Goal: Information Seeking & Learning: Learn about a topic

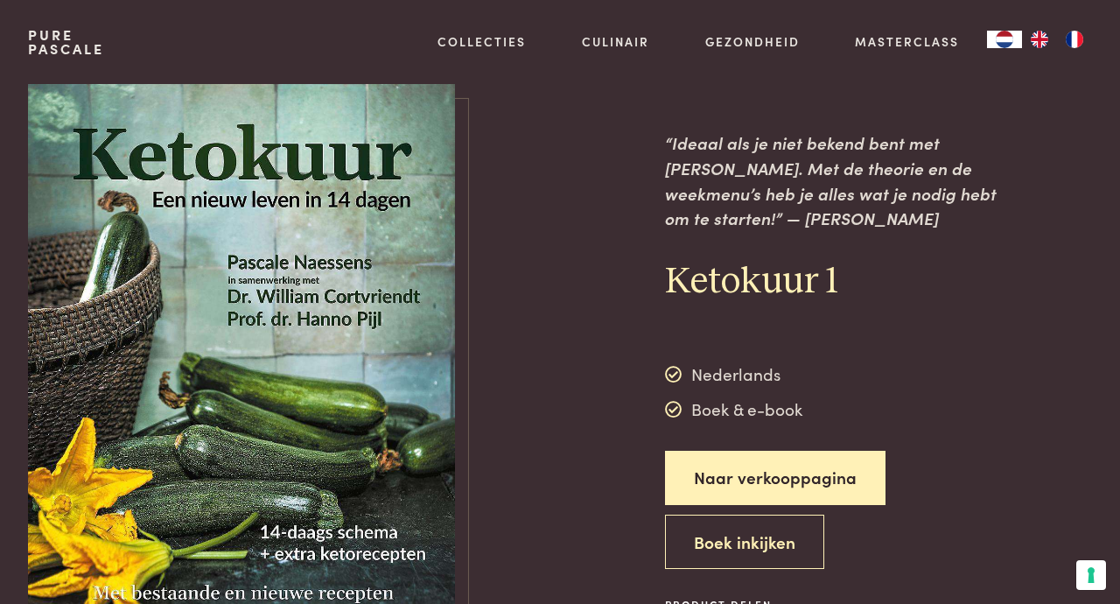
click at [619, 21] on div "Culinair Boeken Vertalingen Recepten Weekmenu's Alles van Culinair Culinair" at bounding box center [615, 42] width 123 height 84
click at [478, 199] on link "Recepten" at bounding box center [572, 189] width 297 height 18
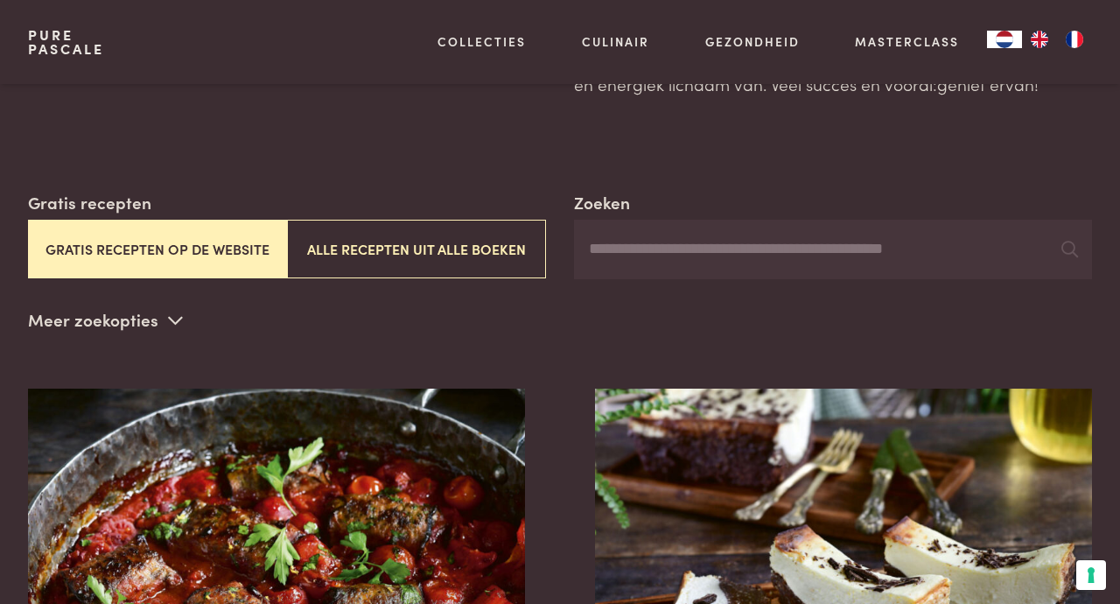
scroll to position [213, 0]
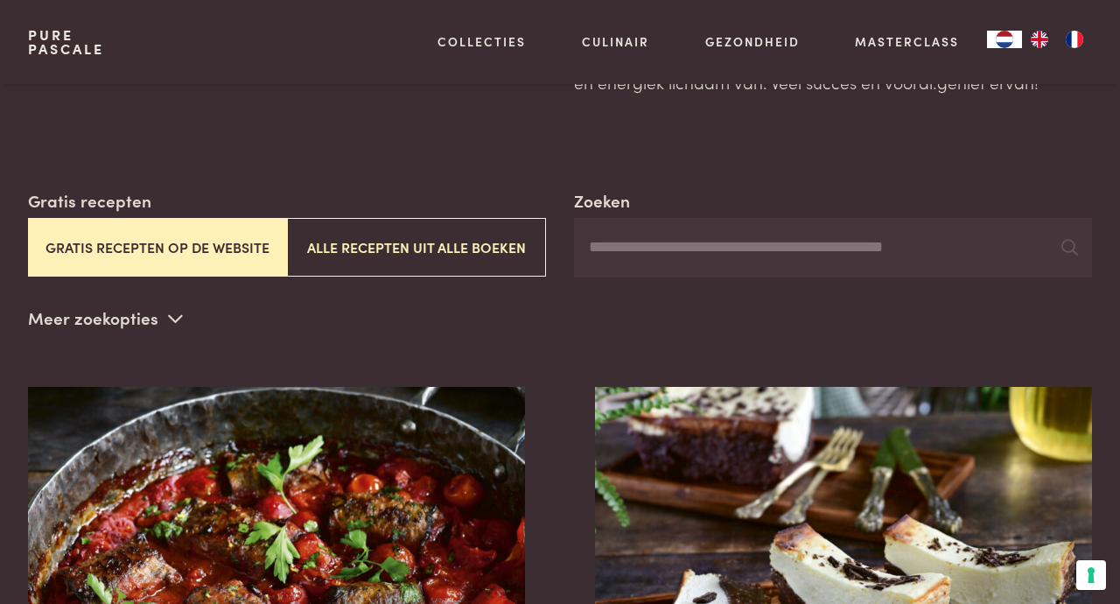
click at [231, 255] on button "Gratis recepten op de website" at bounding box center [157, 247] width 259 height 59
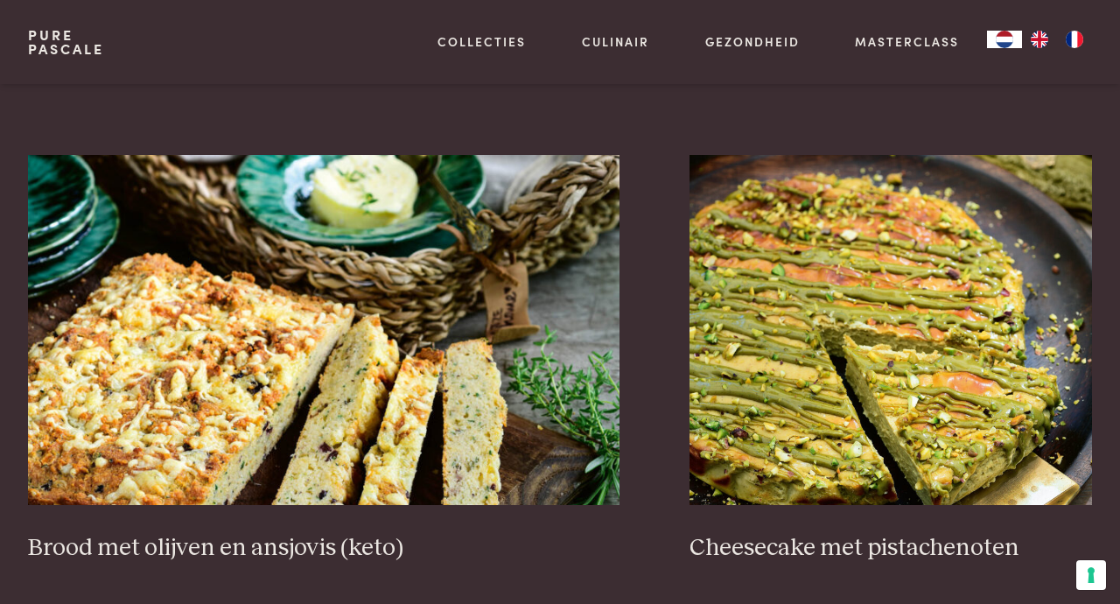
scroll to position [1432, 0]
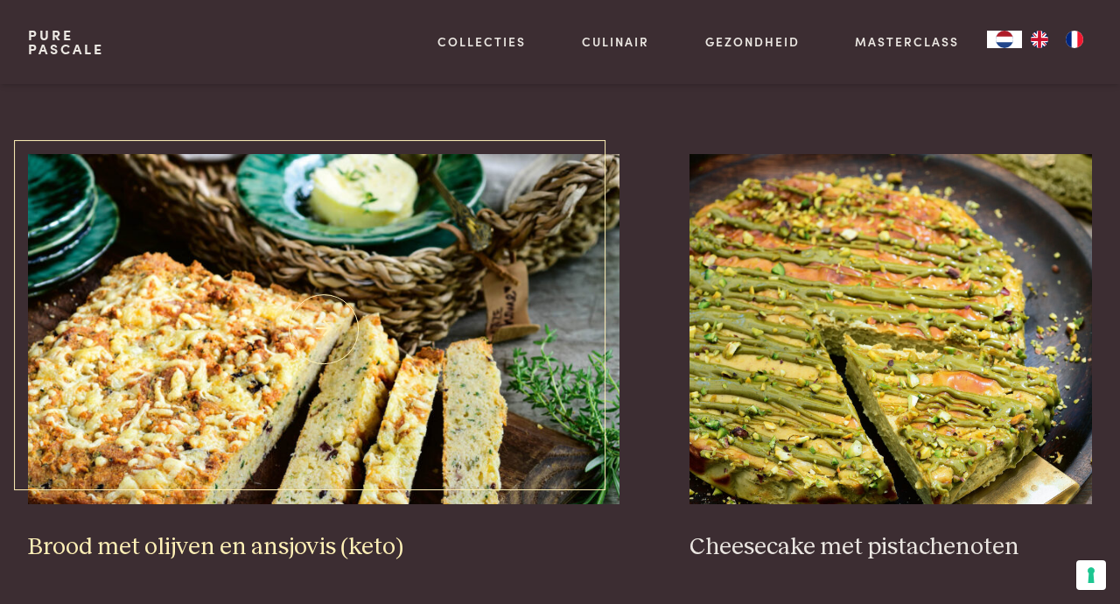
click at [262, 417] on img at bounding box center [323, 329] width 591 height 350
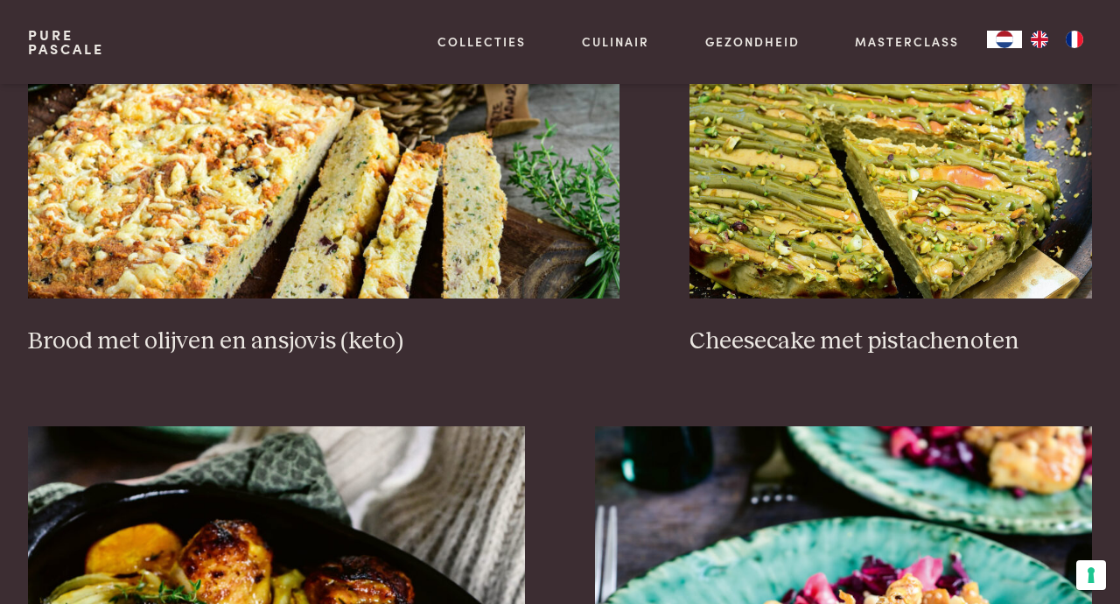
scroll to position [1639, 0]
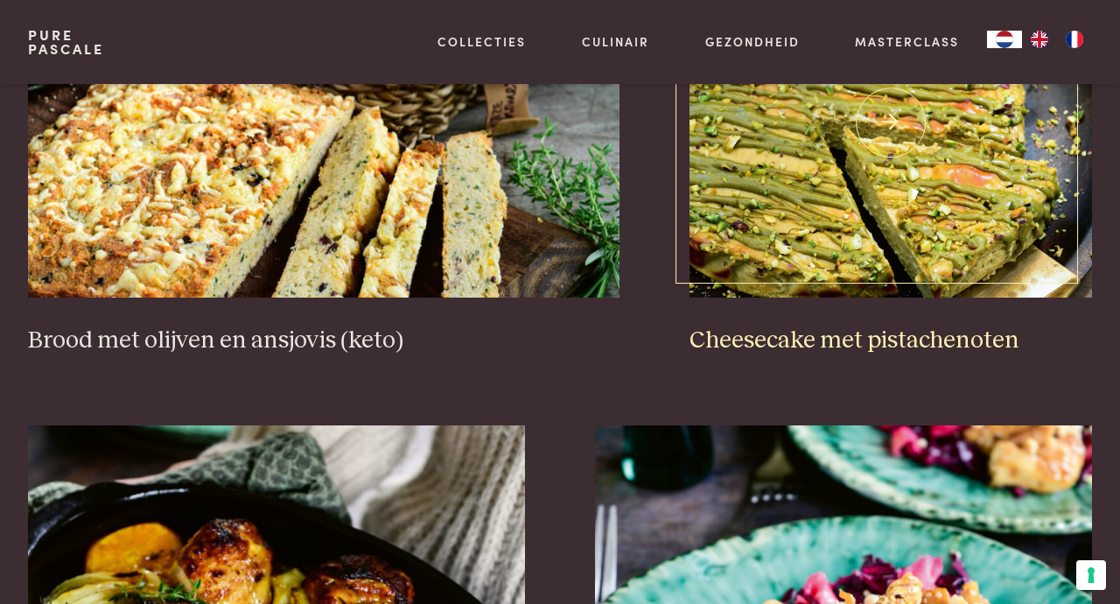
click at [971, 234] on img at bounding box center [890, 123] width 402 height 350
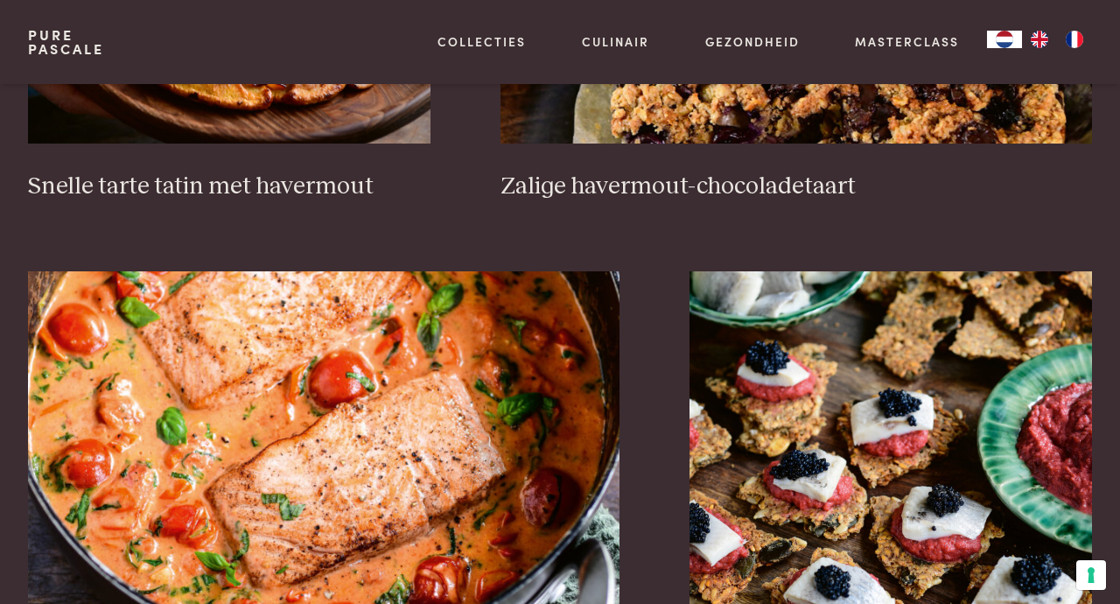
scroll to position [2749, 0]
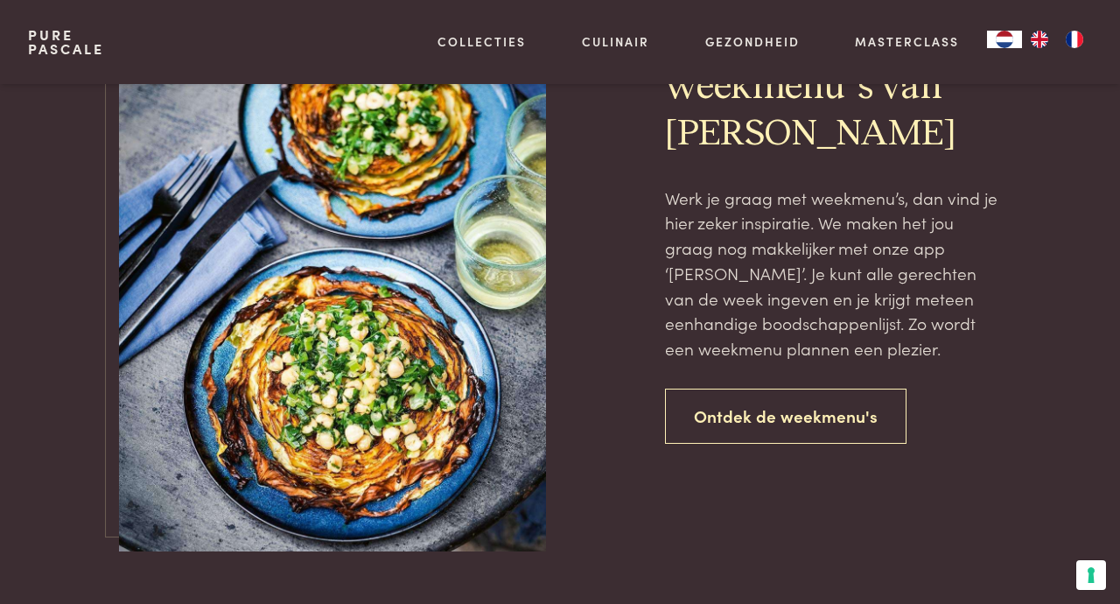
click at [765, 406] on link "Ontdek de weekmenu's" at bounding box center [785, 415] width 241 height 55
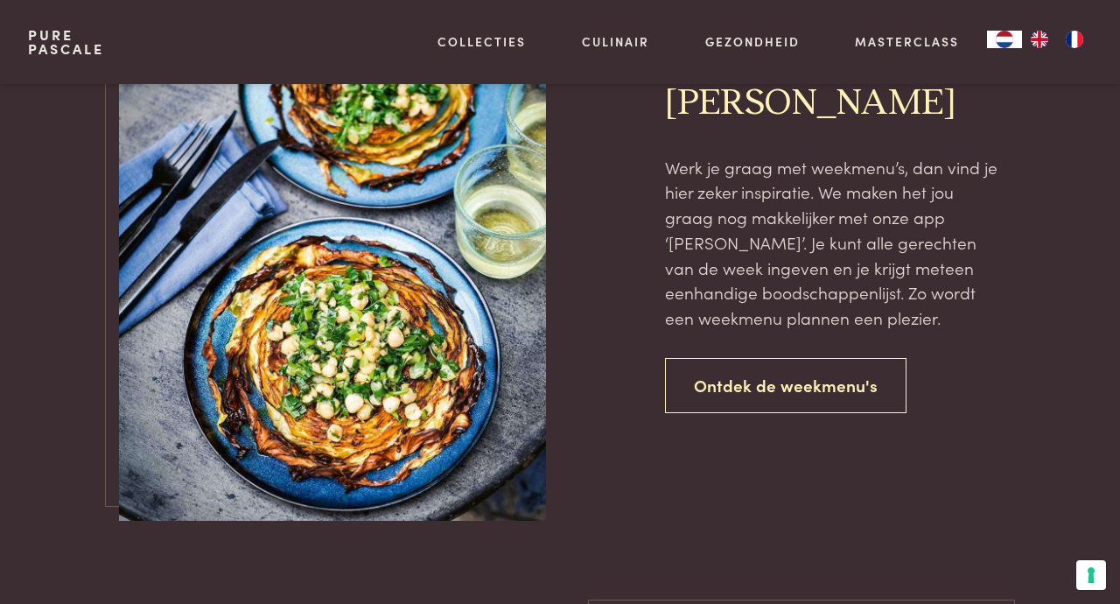
scroll to position [3821, 0]
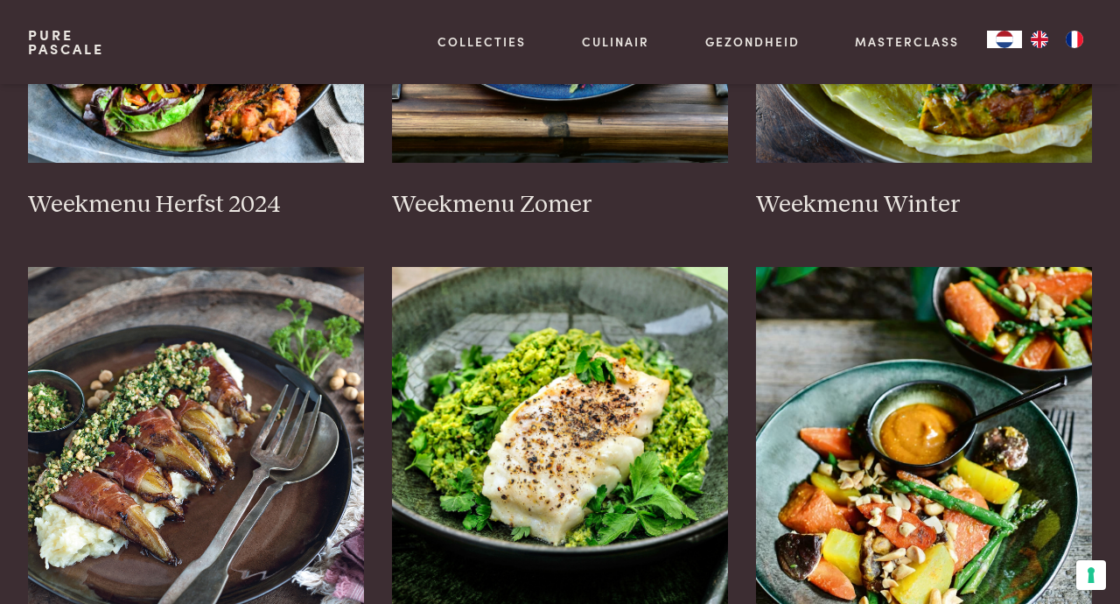
scroll to position [687, 0]
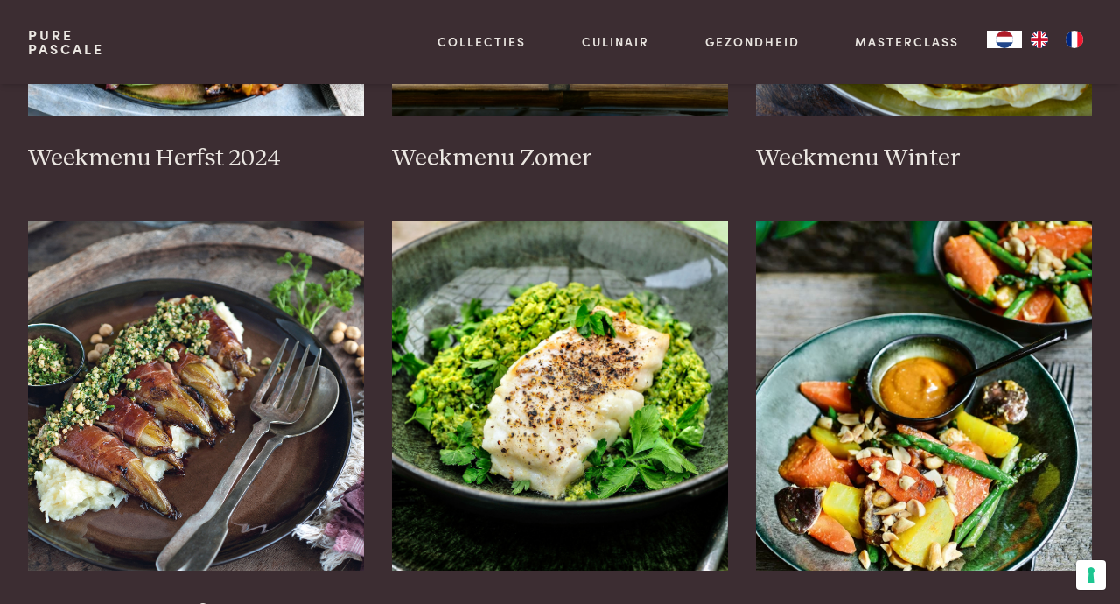
click at [761, 36] on link "Gezondheid" at bounding box center [752, 41] width 94 height 18
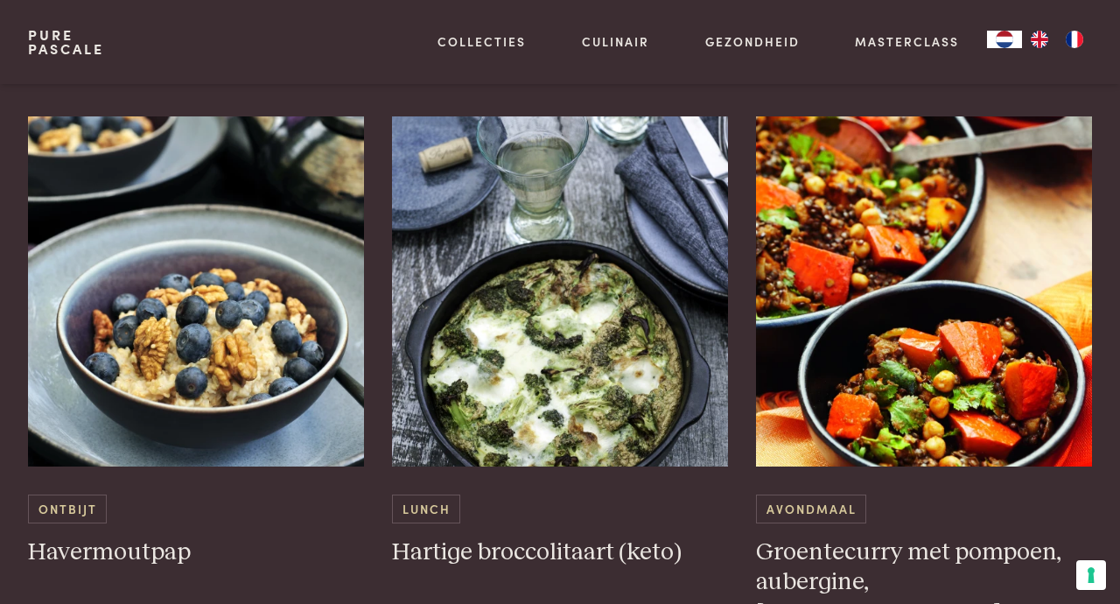
scroll to position [2475, 0]
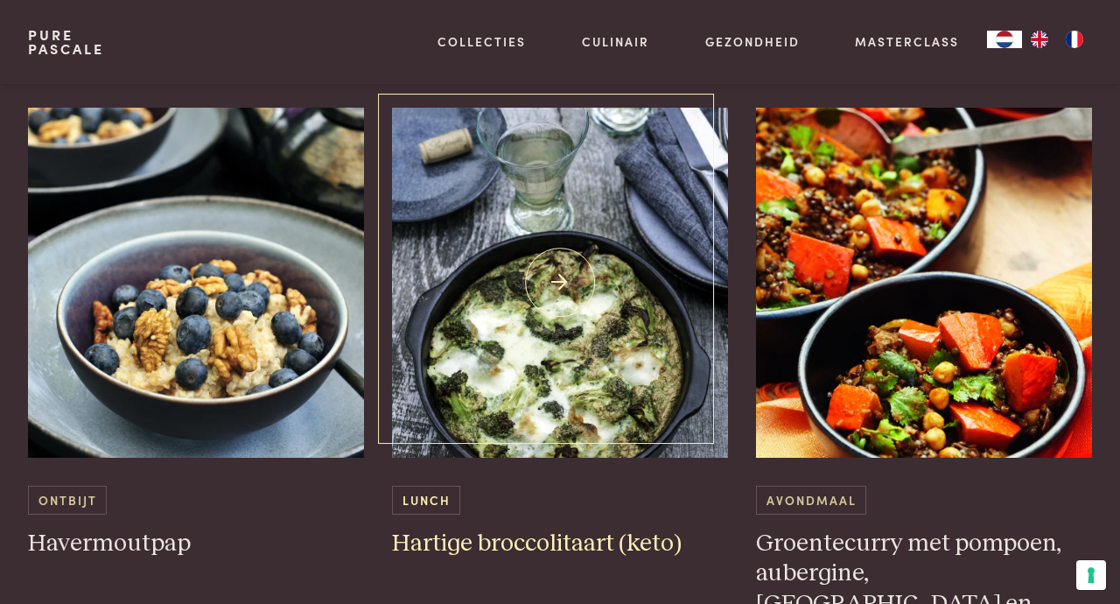
click at [600, 393] on img at bounding box center [560, 283] width 336 height 350
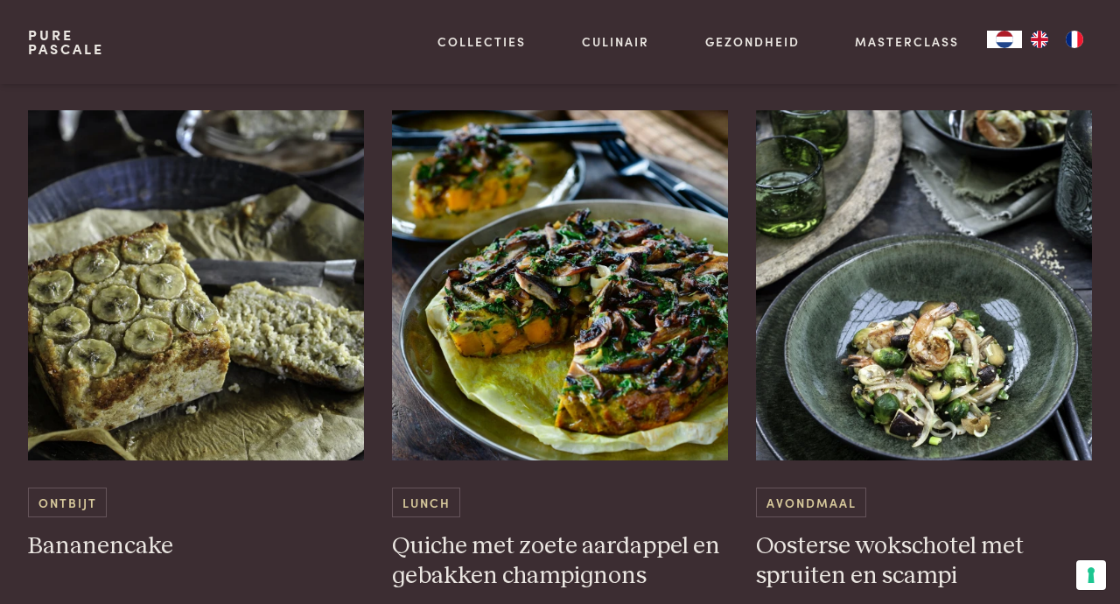
scroll to position [3933, 0]
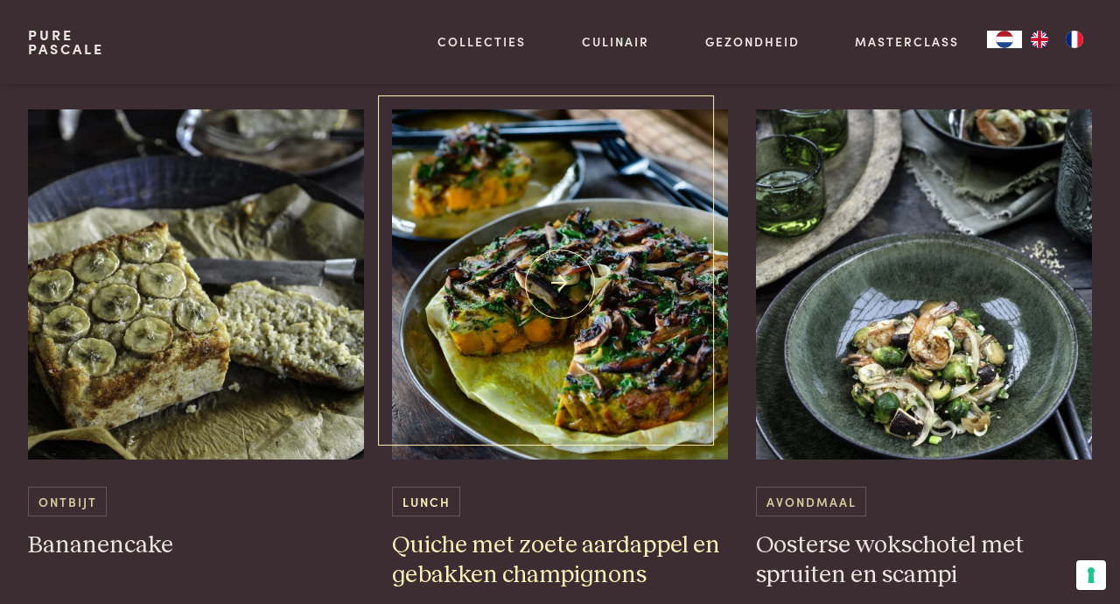
click at [605, 336] on img at bounding box center [560, 284] width 336 height 350
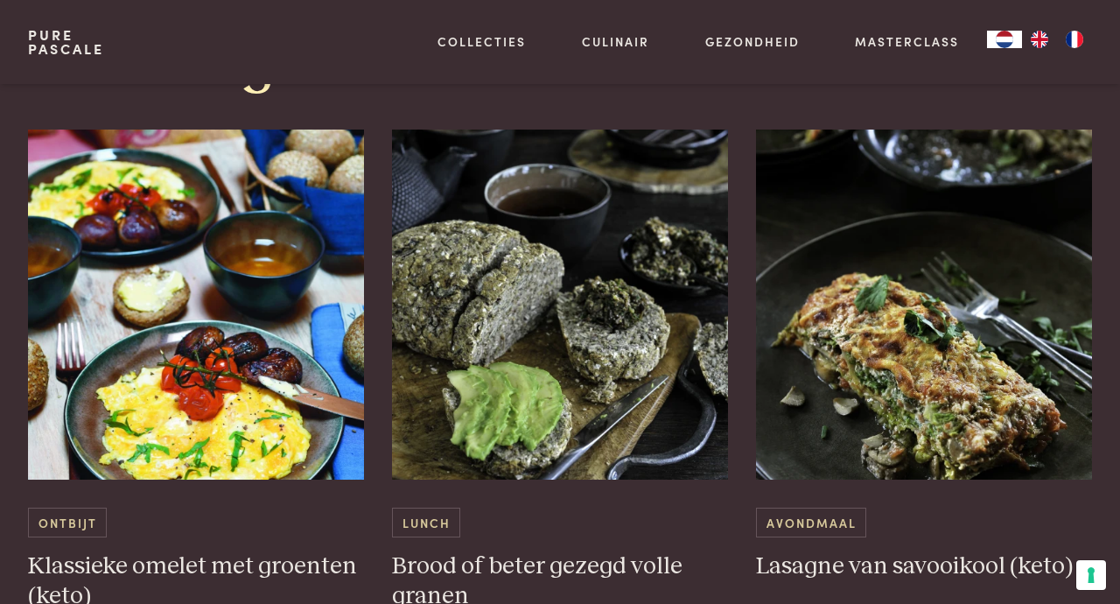
scroll to position [4631, 0]
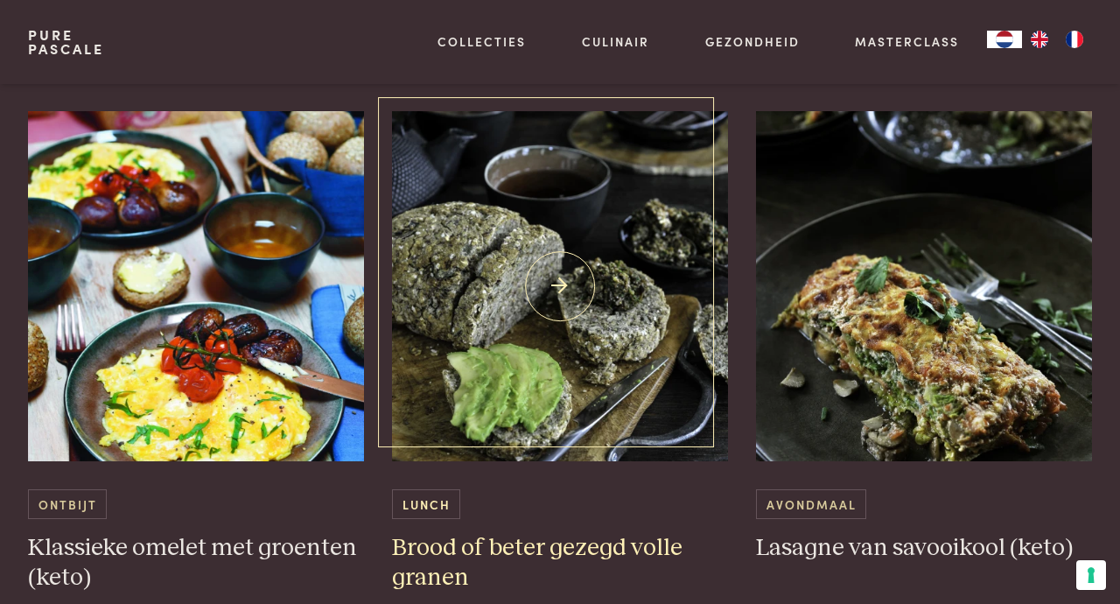
click at [625, 334] on img at bounding box center [560, 286] width 336 height 350
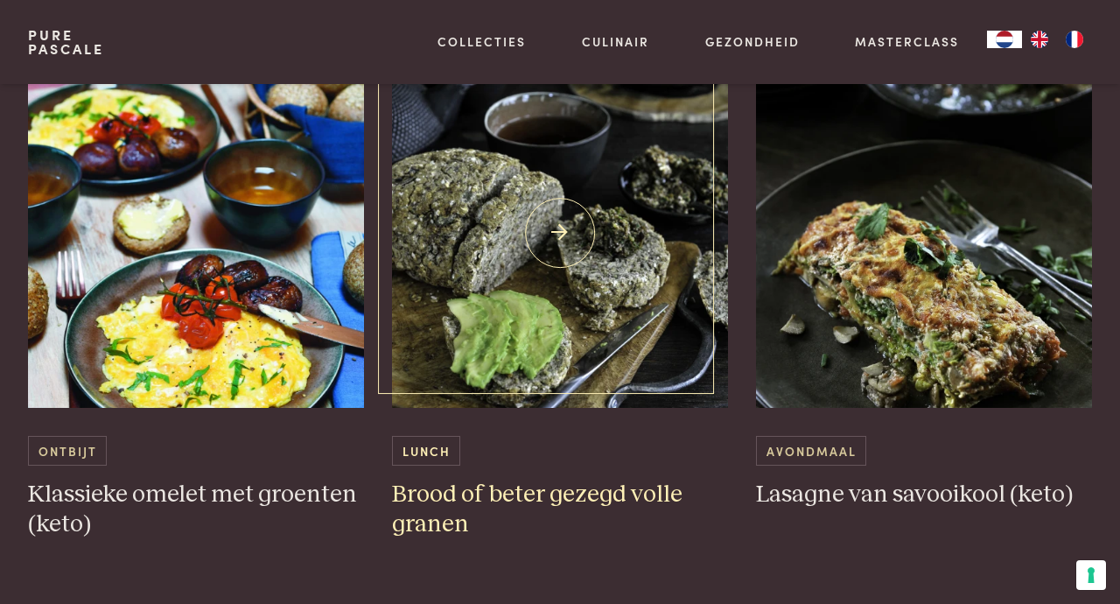
scroll to position [4687, 0]
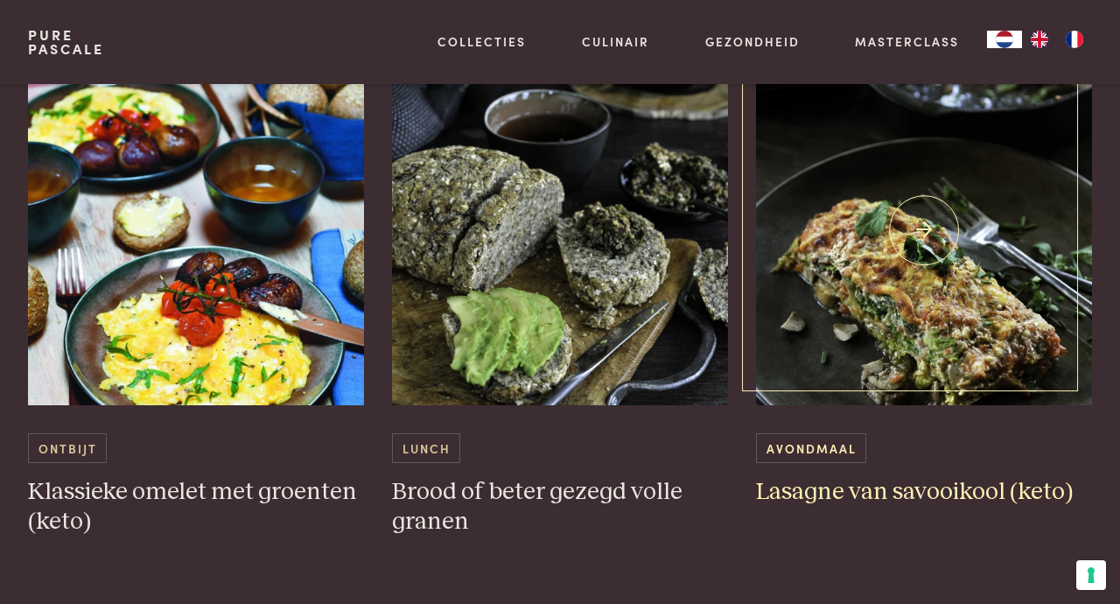
click at [924, 303] on img at bounding box center [924, 230] width 336 height 350
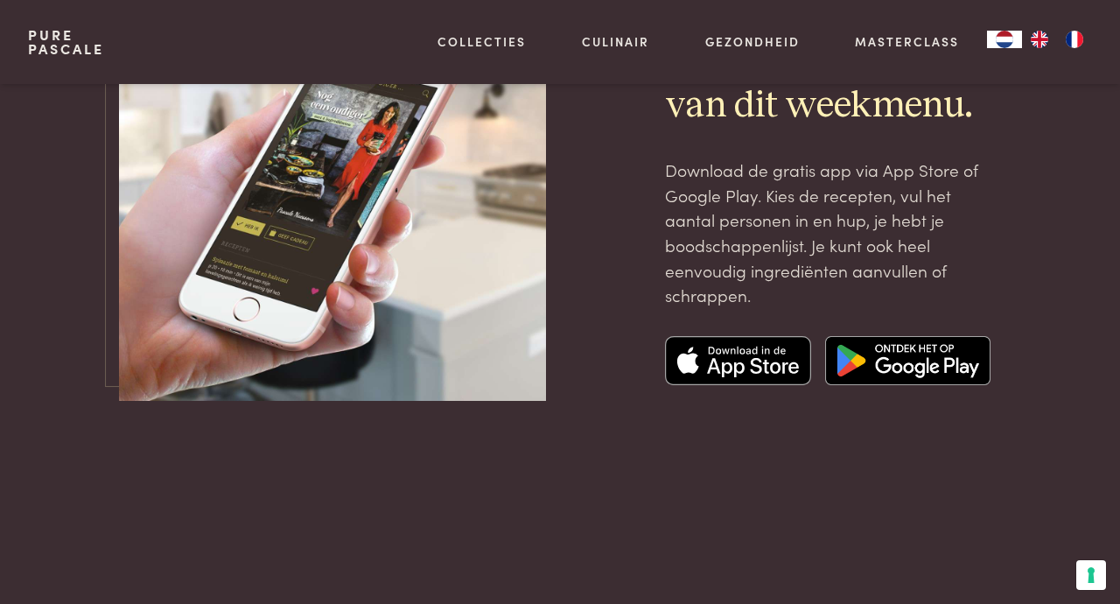
scroll to position [6073, 0]
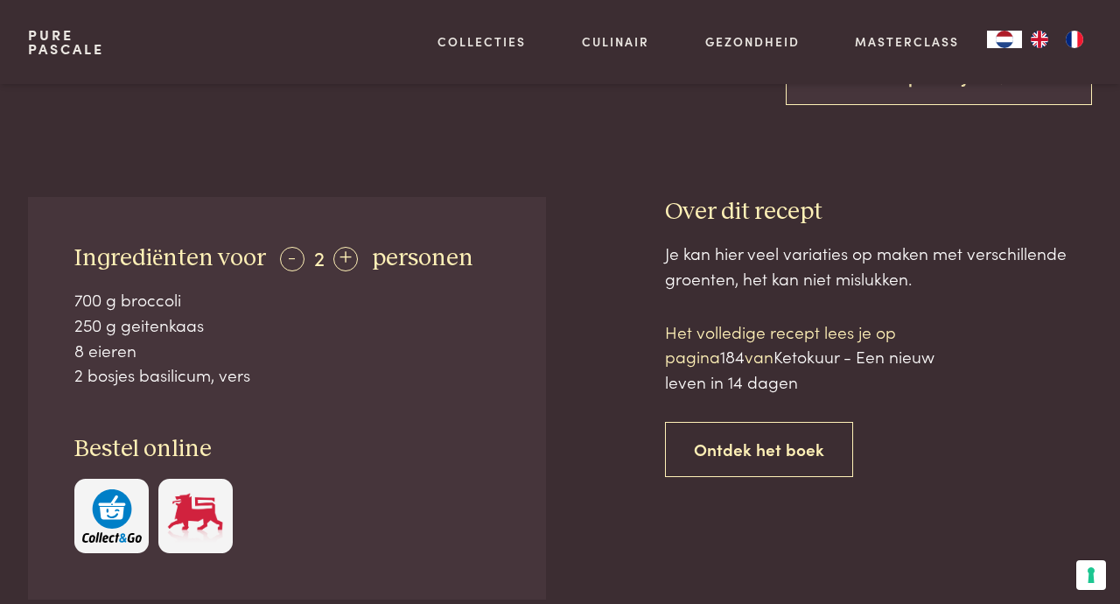
scroll to position [645, 0]
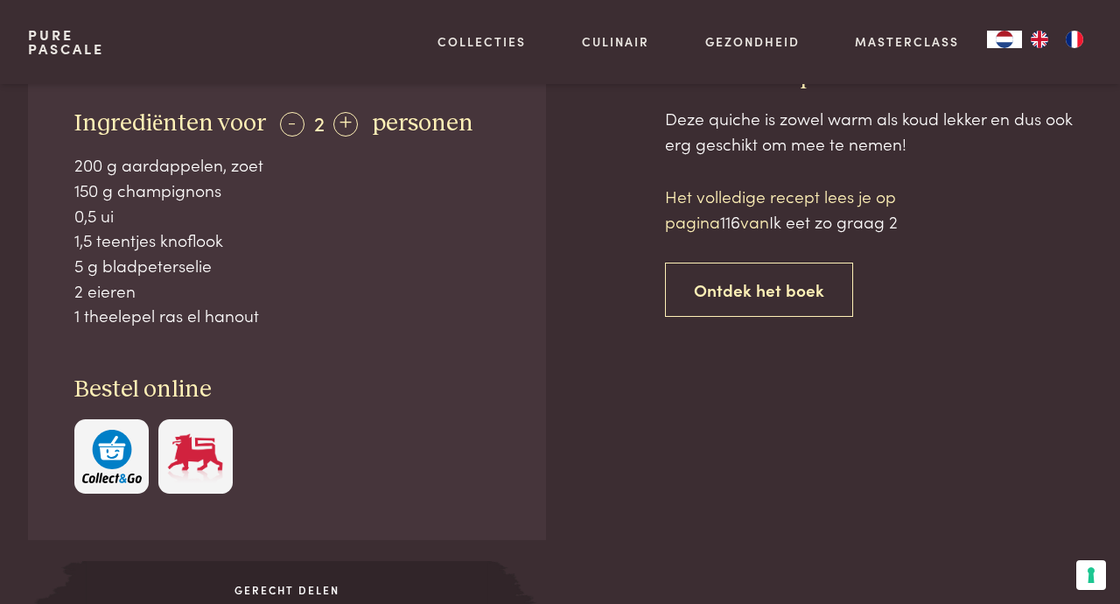
scroll to position [702, 0]
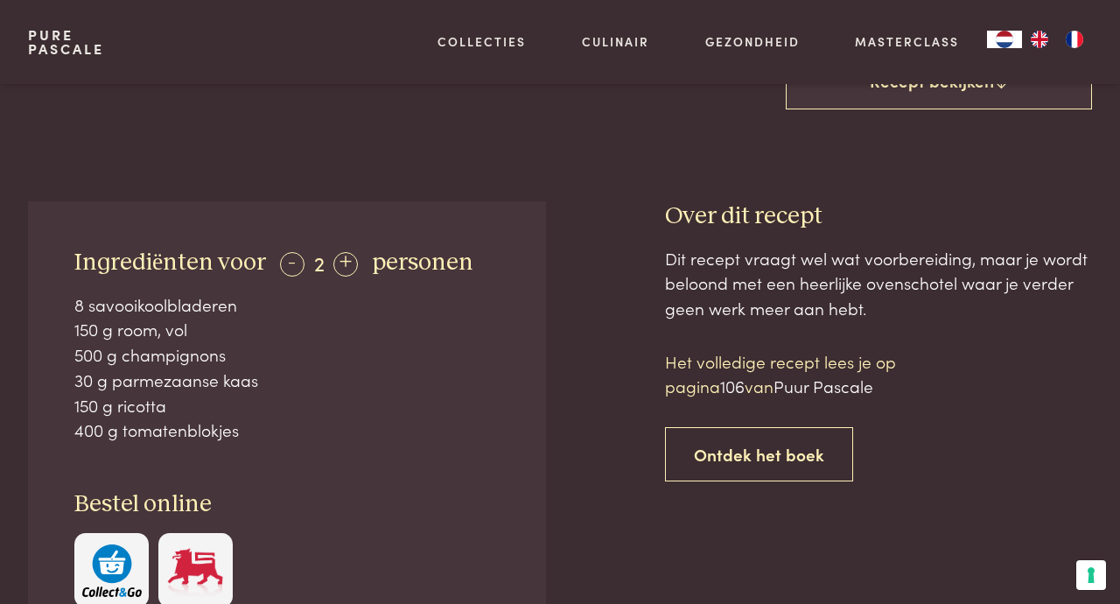
scroll to position [575, 0]
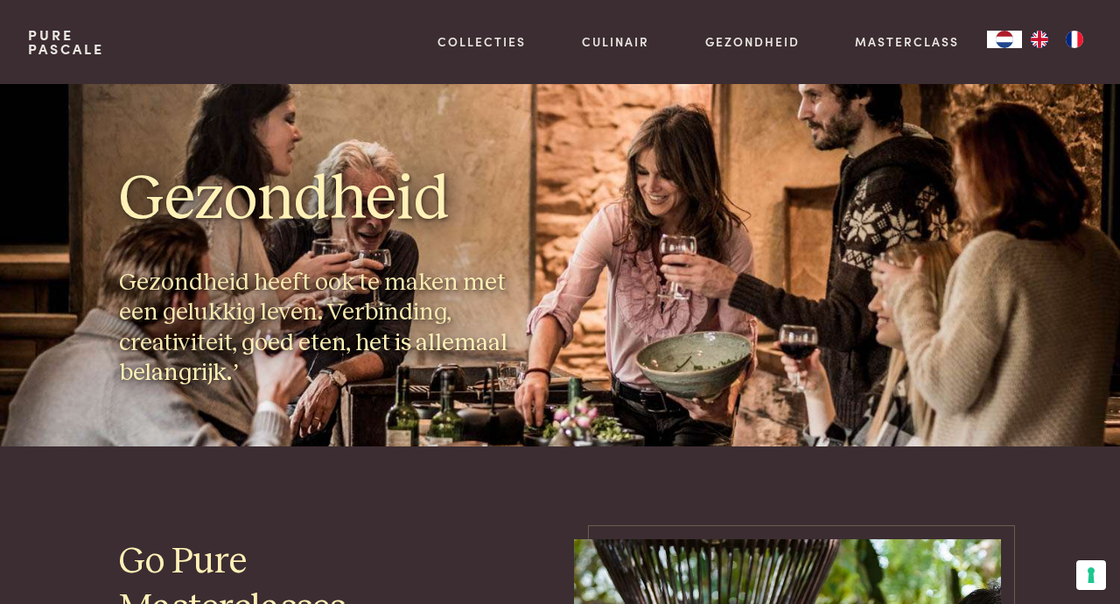
click at [637, 36] on link "Culinair" at bounding box center [615, 41] width 67 height 18
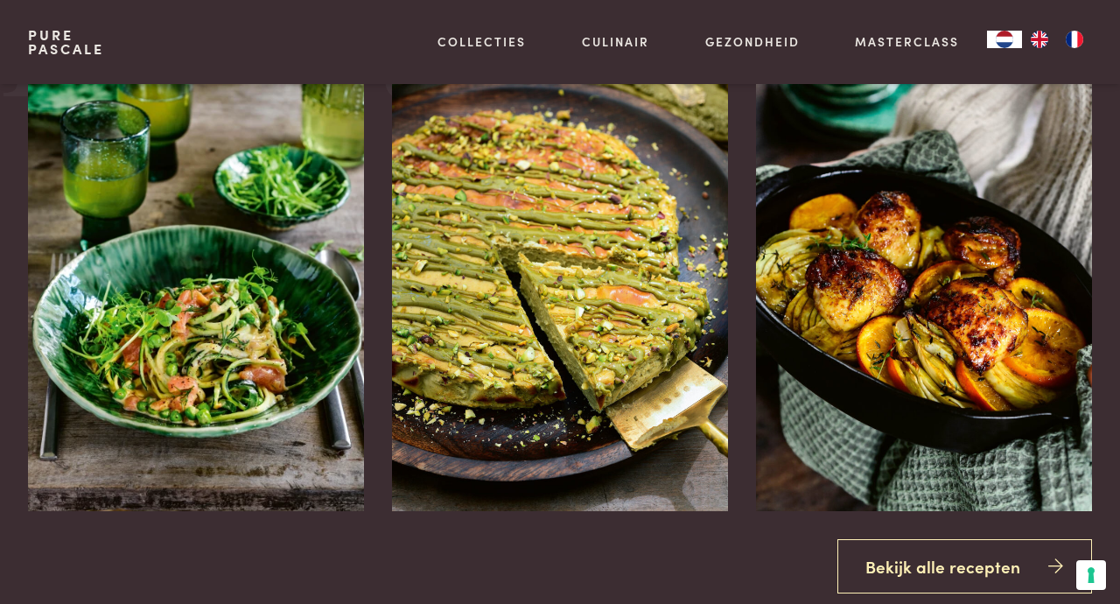
scroll to position [1289, 0]
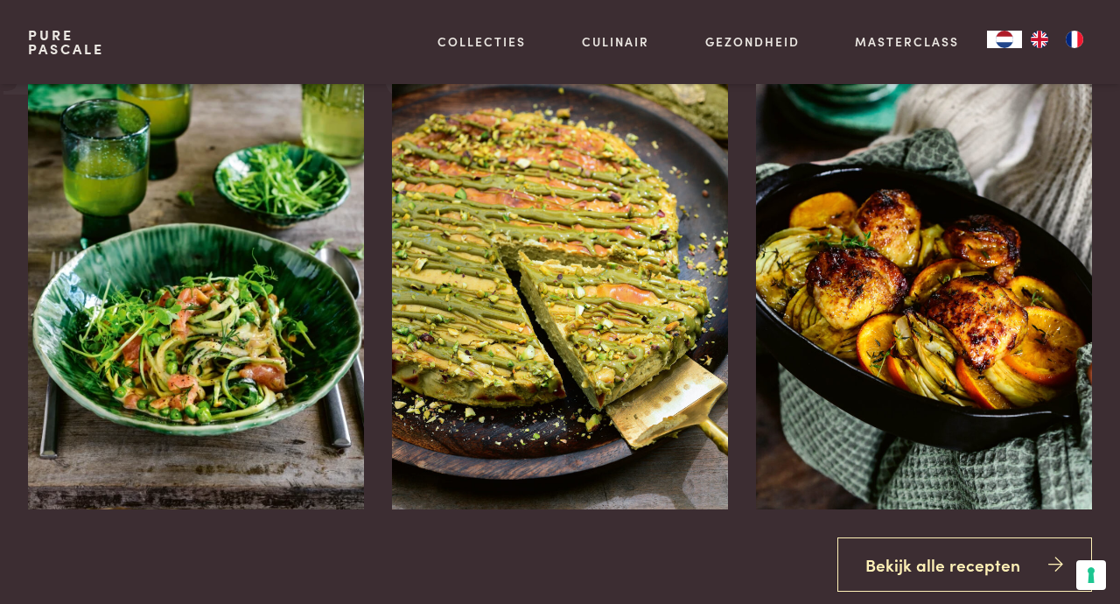
click at [936, 590] on link "Bekijk alle recepten" at bounding box center [964, 564] width 255 height 55
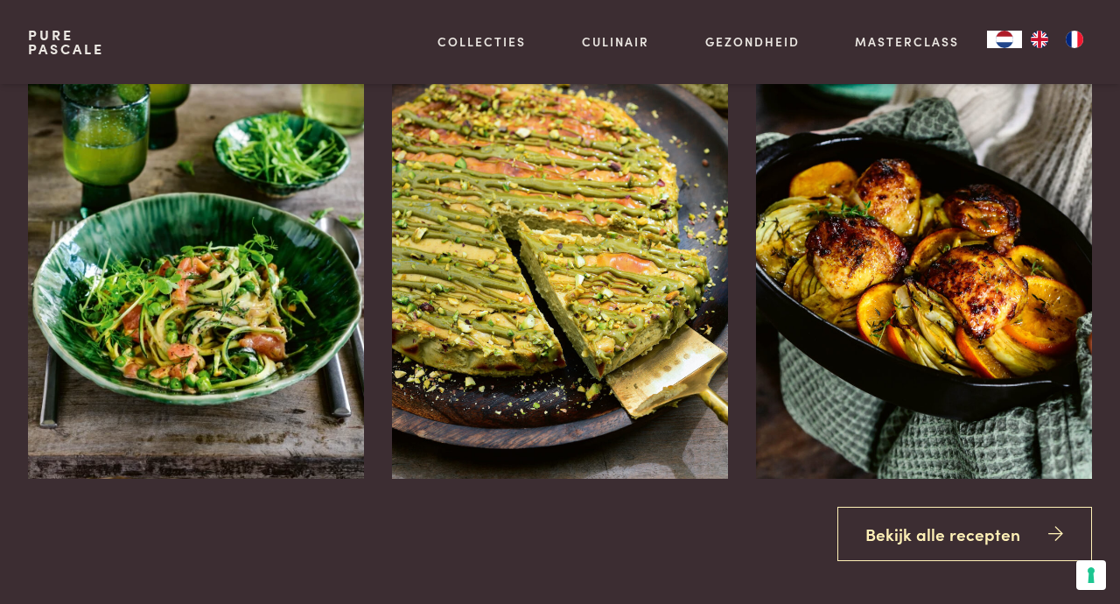
scroll to position [1345, 0]
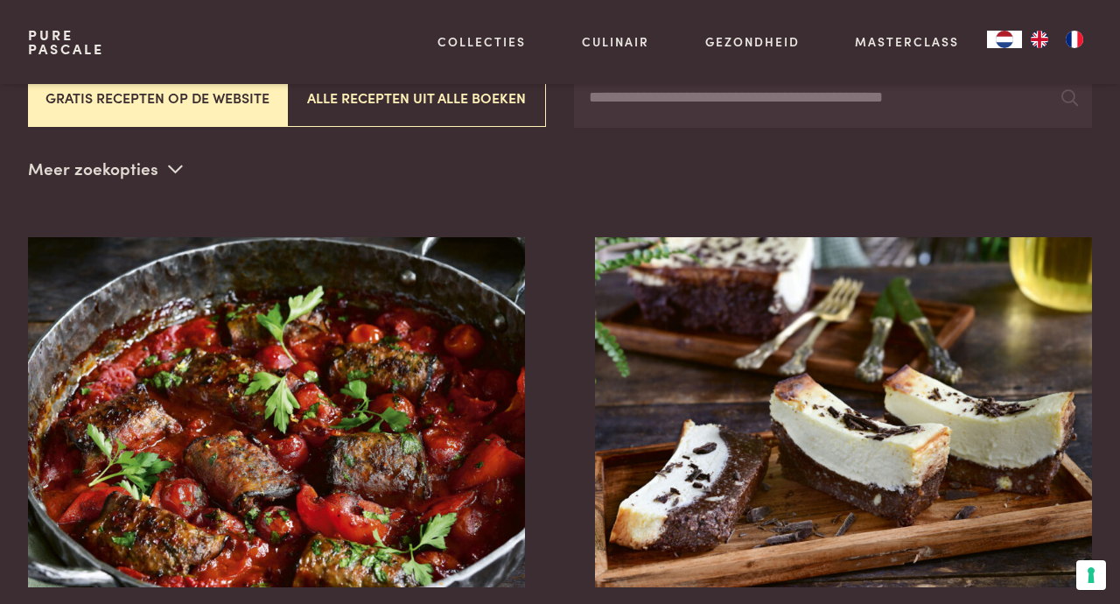
scroll to position [363, 0]
click at [729, 494] on img at bounding box center [843, 412] width 497 height 350
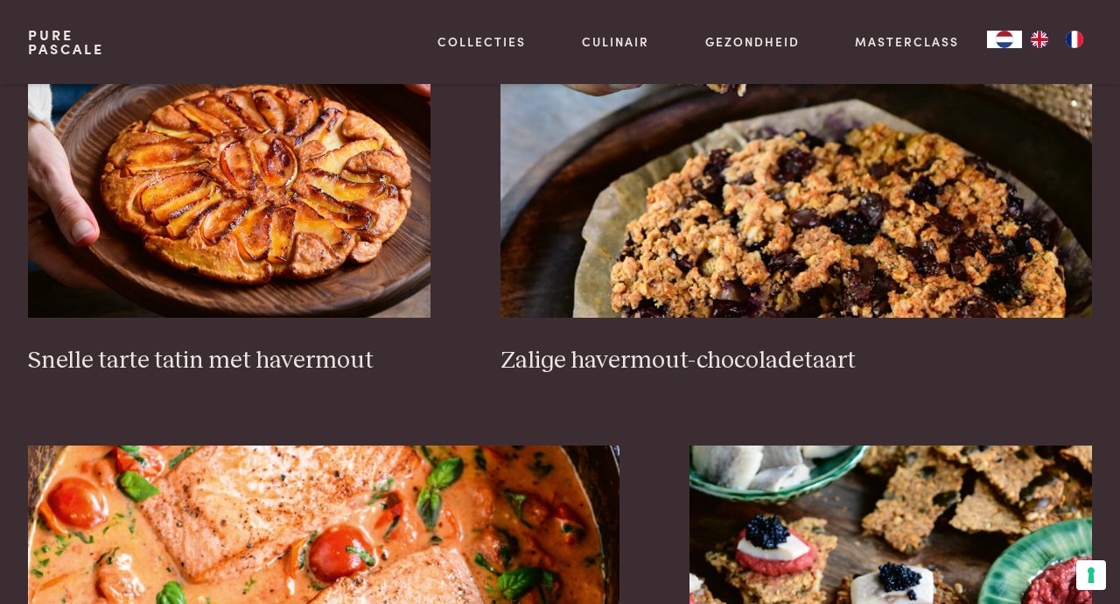
scroll to position [2573, 0]
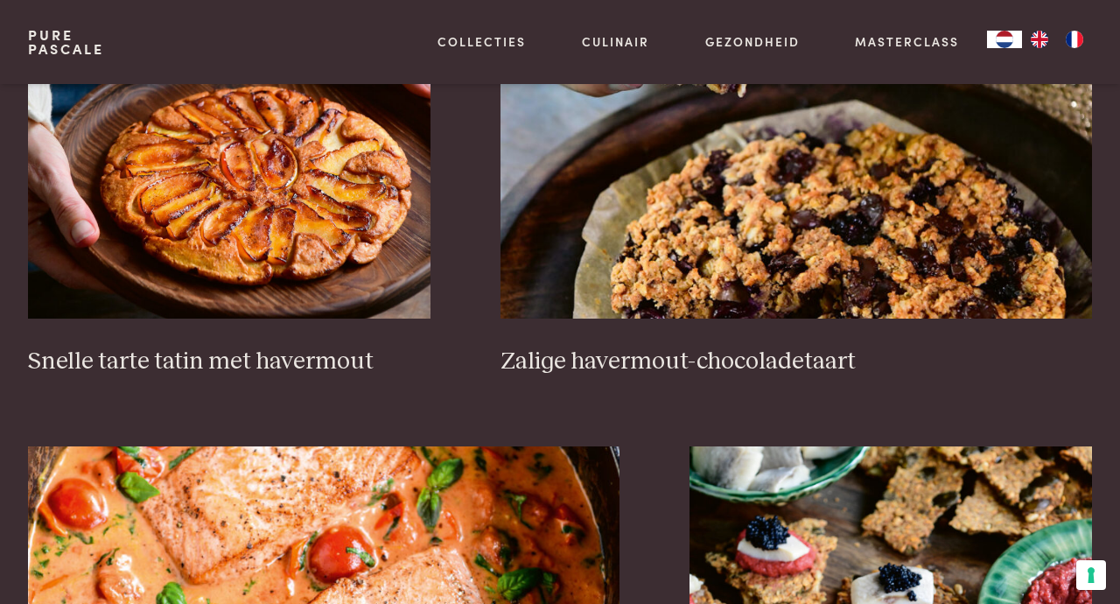
click at [319, 257] on img at bounding box center [229, 144] width 402 height 350
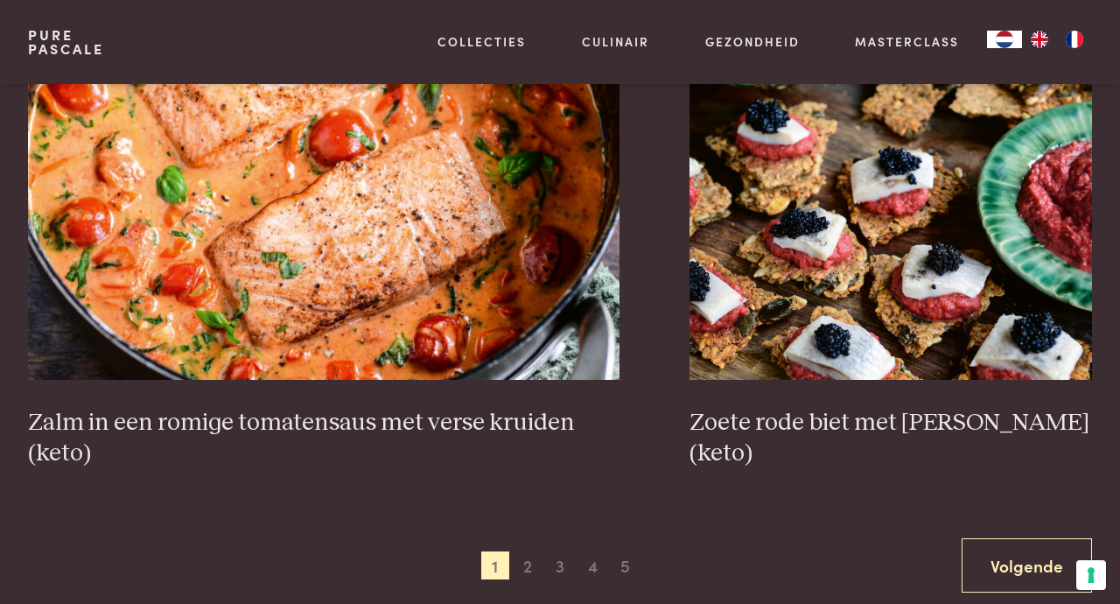
scroll to position [2998, 0]
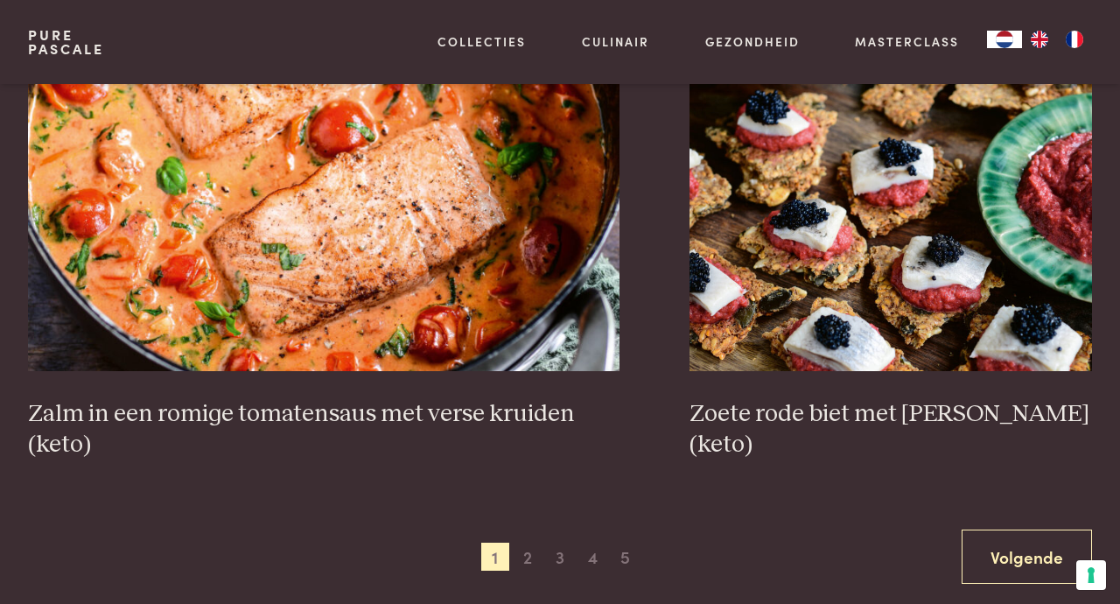
click at [534, 567] on span "2" at bounding box center [528, 556] width 28 height 28
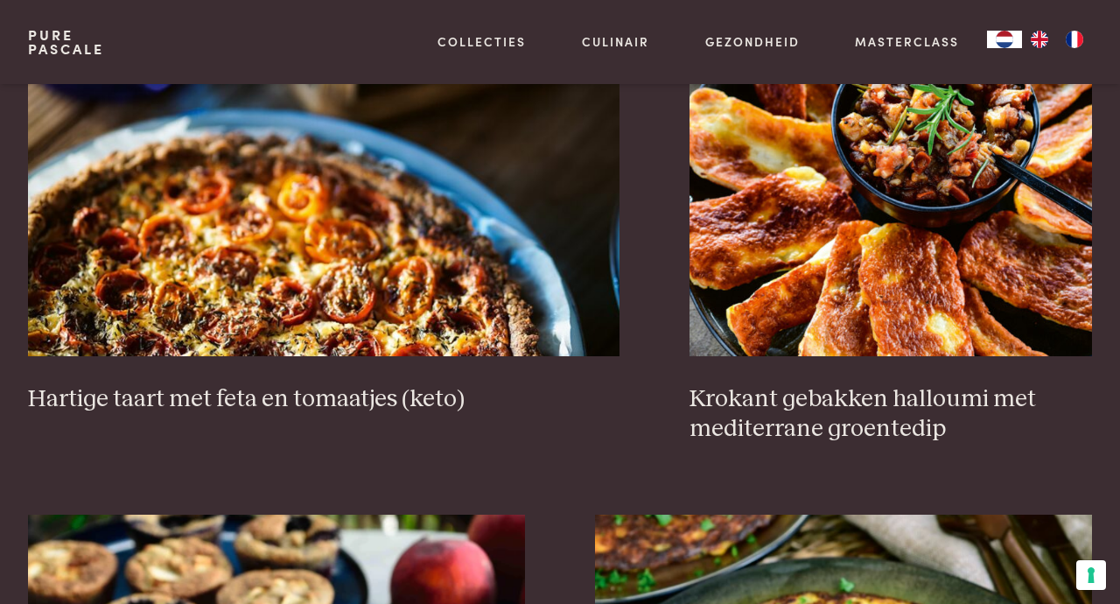
scroll to position [1587, 0]
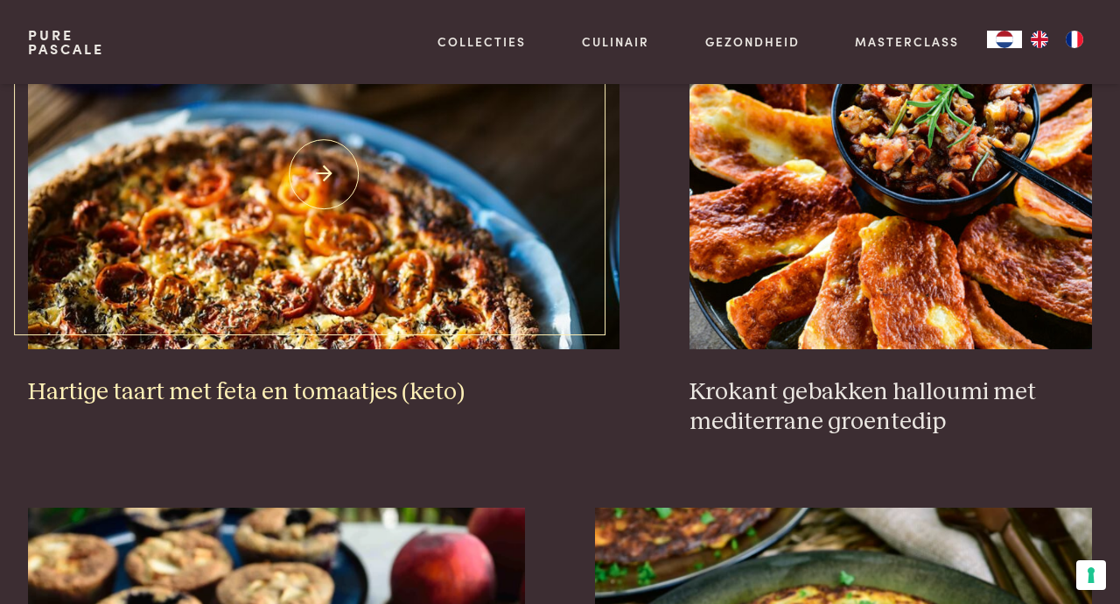
click at [299, 248] on img at bounding box center [323, 174] width 591 height 350
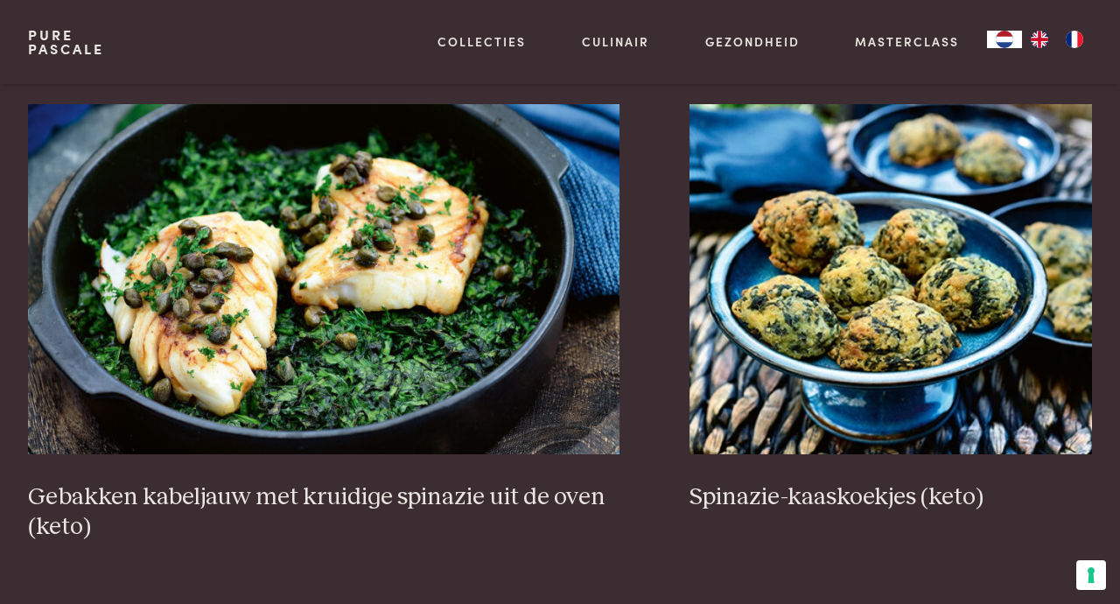
scroll to position [2947, 0]
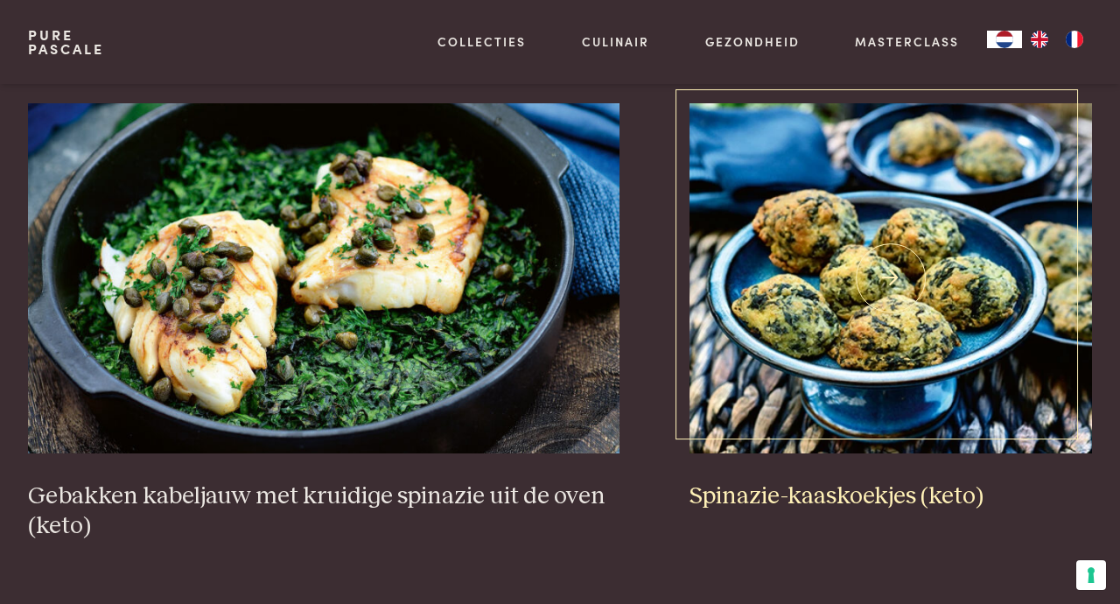
click at [879, 353] on img at bounding box center [890, 278] width 402 height 350
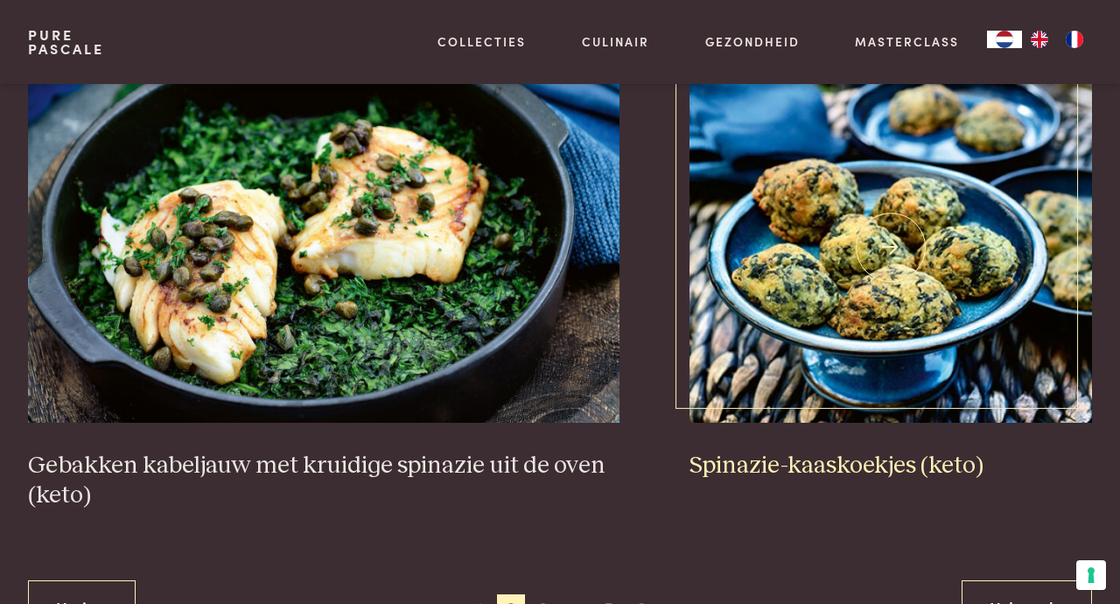
scroll to position [3003, 0]
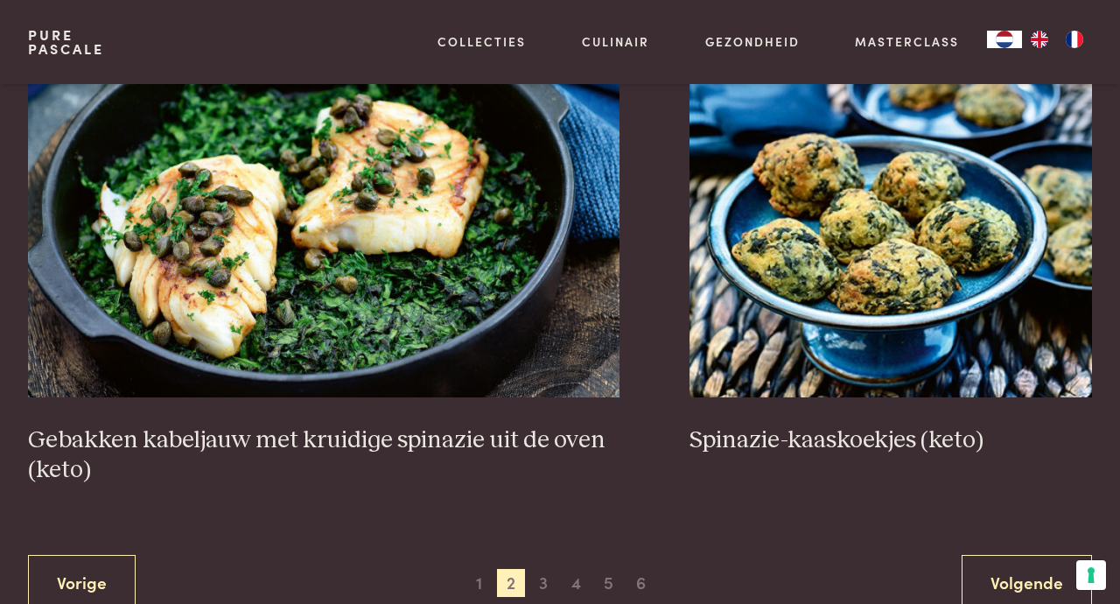
click at [563, 585] on span "4" at bounding box center [577, 583] width 28 height 28
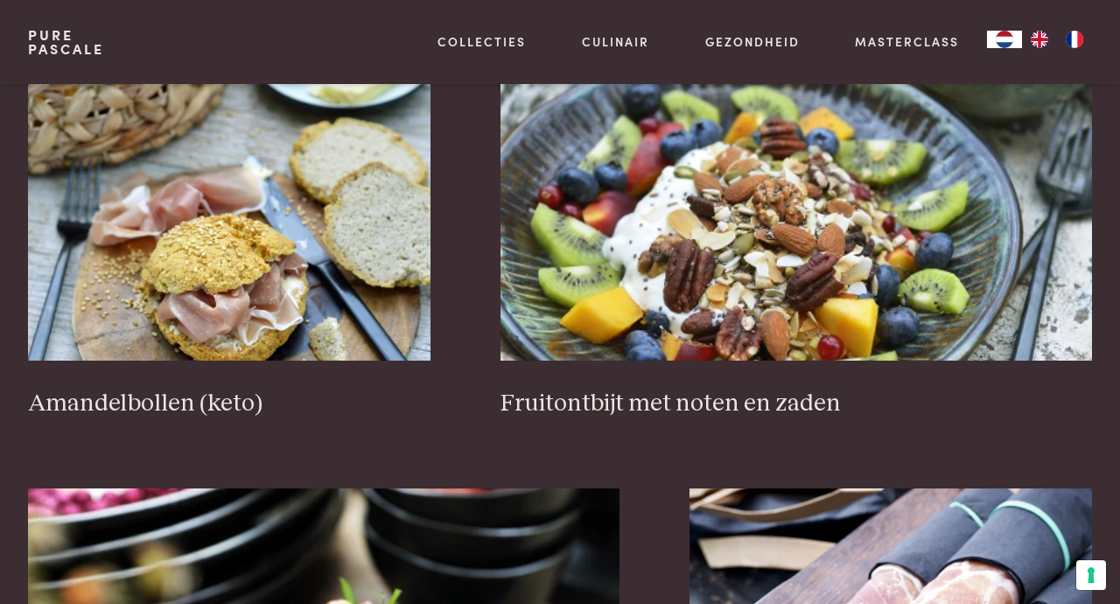
scroll to position [2536, 0]
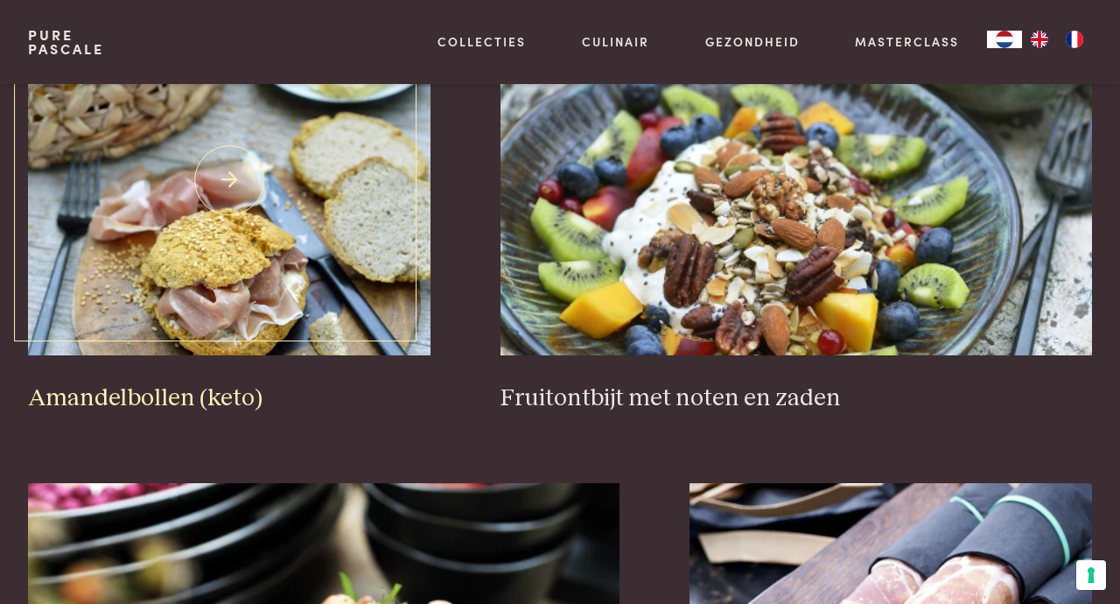
click at [378, 237] on img at bounding box center [229, 180] width 402 height 350
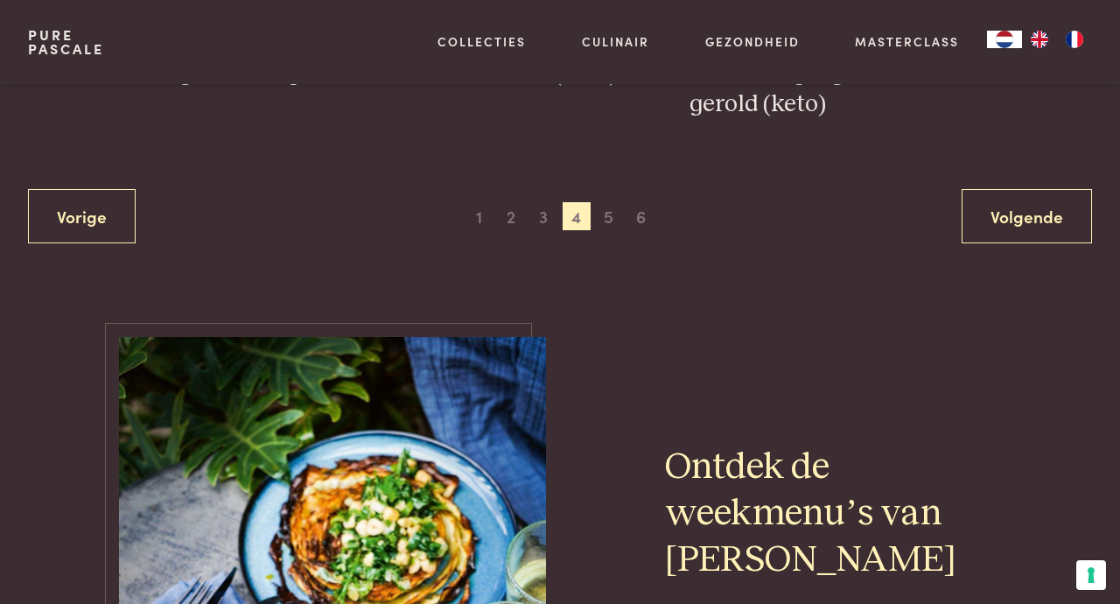
scroll to position [3339, 0]
click at [612, 221] on span "5" at bounding box center [609, 215] width 28 height 28
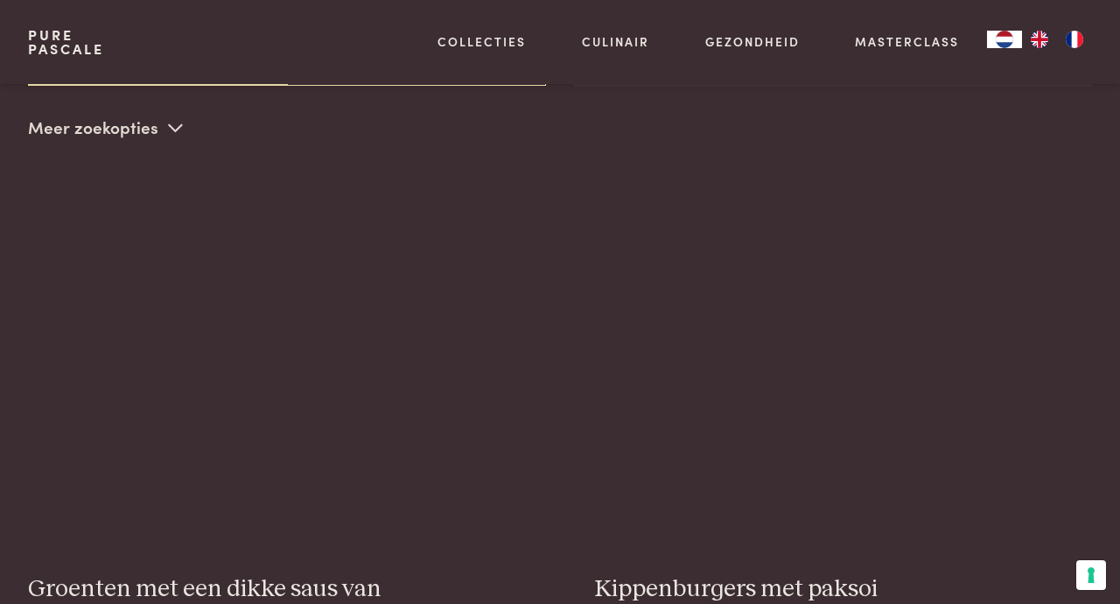
scroll to position [402, 0]
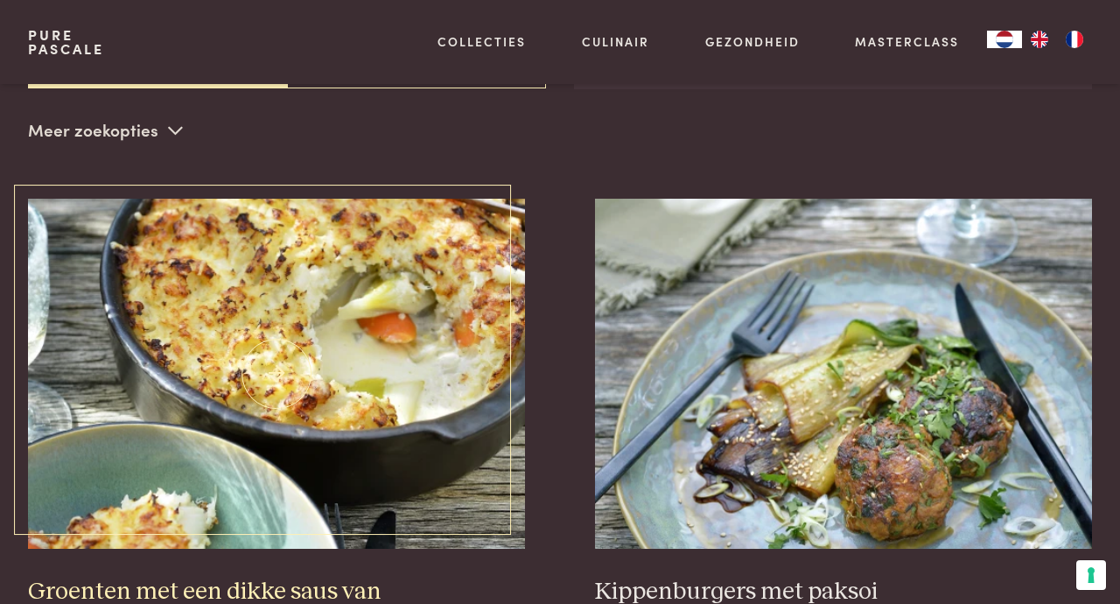
click at [323, 412] on img at bounding box center [276, 374] width 497 height 350
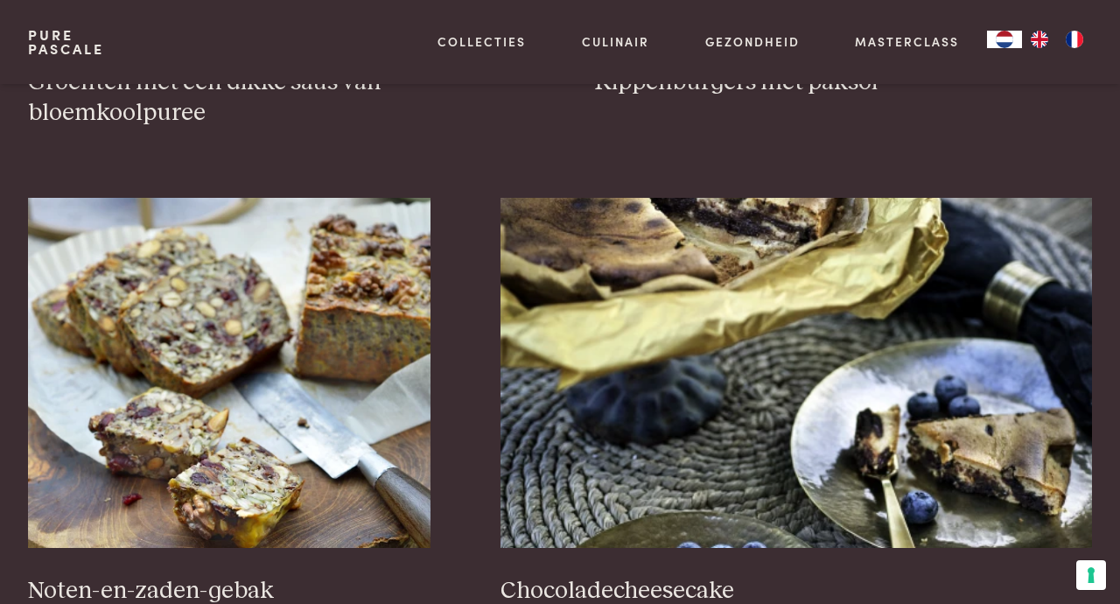
scroll to position [910, 0]
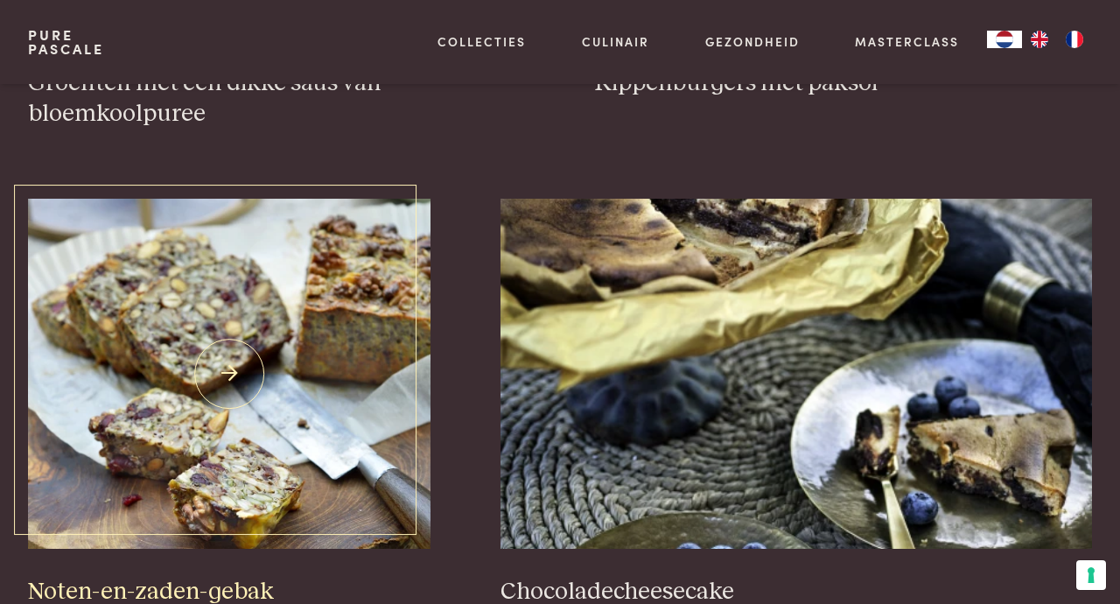
click at [234, 480] on img at bounding box center [229, 374] width 402 height 350
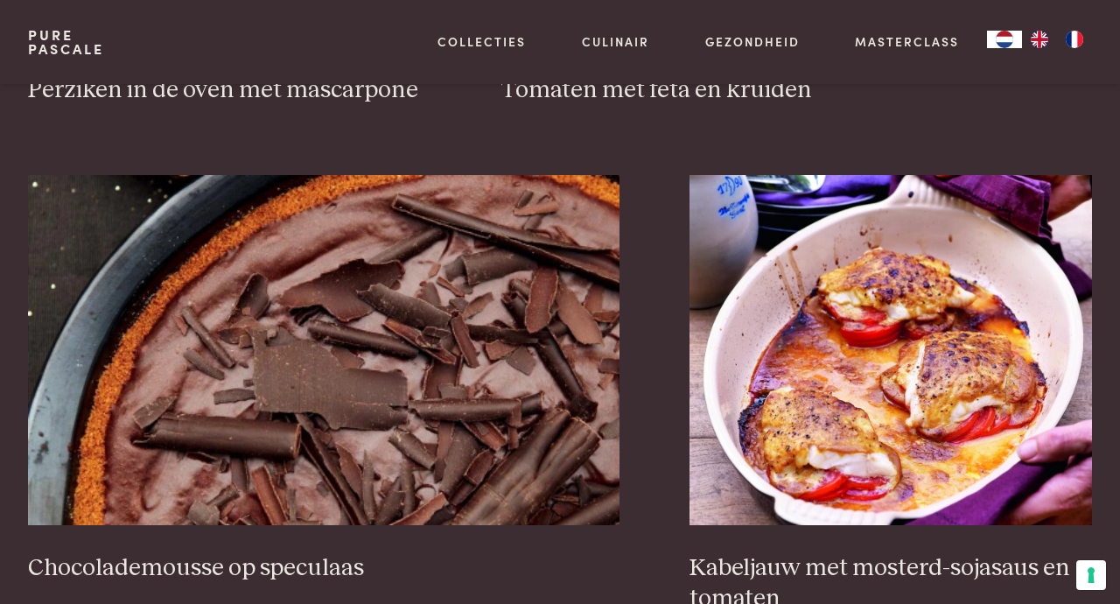
scroll to position [2929, 0]
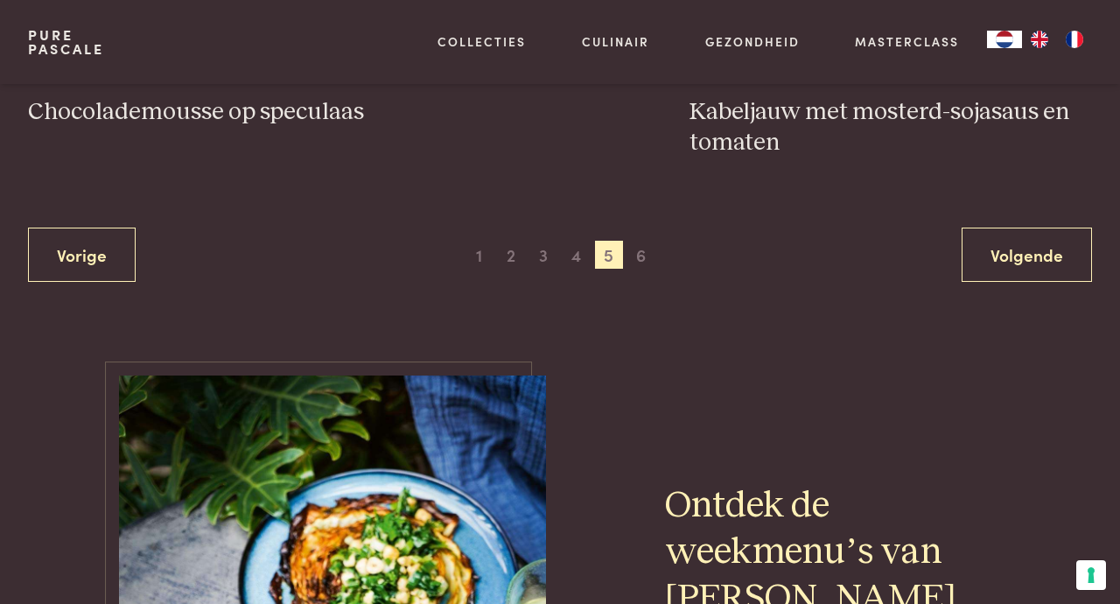
click at [639, 262] on span "6" at bounding box center [641, 255] width 28 height 28
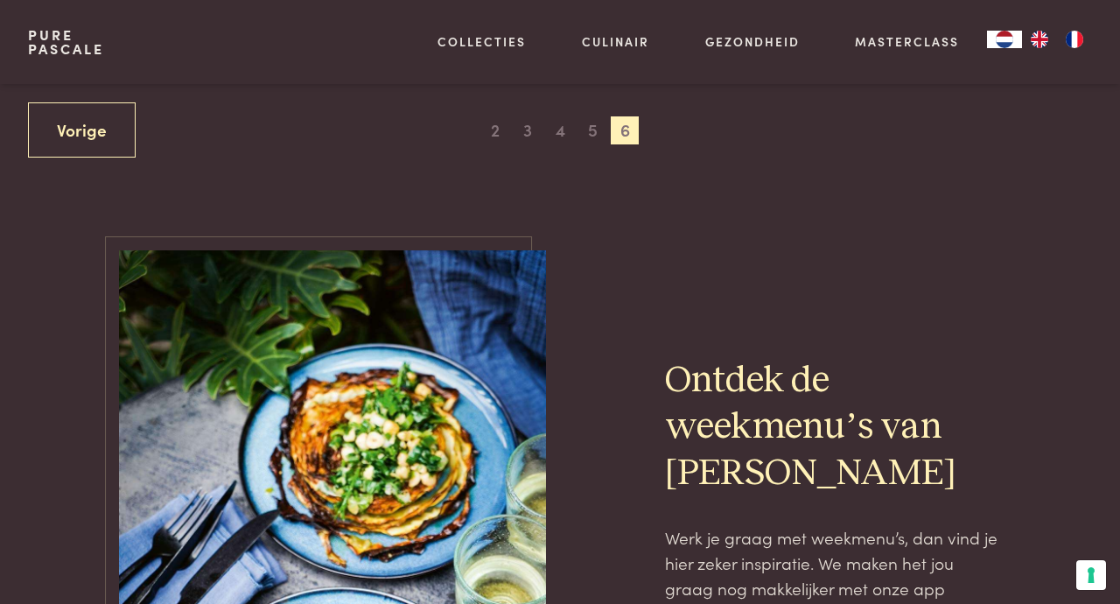
scroll to position [979, 0]
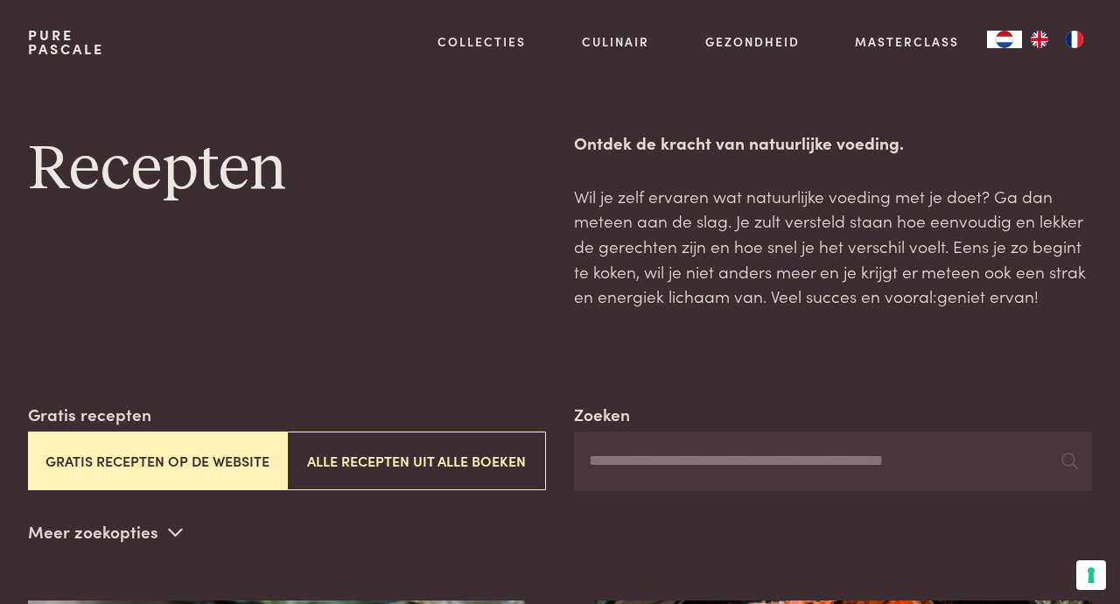
scroll to position [766, 0]
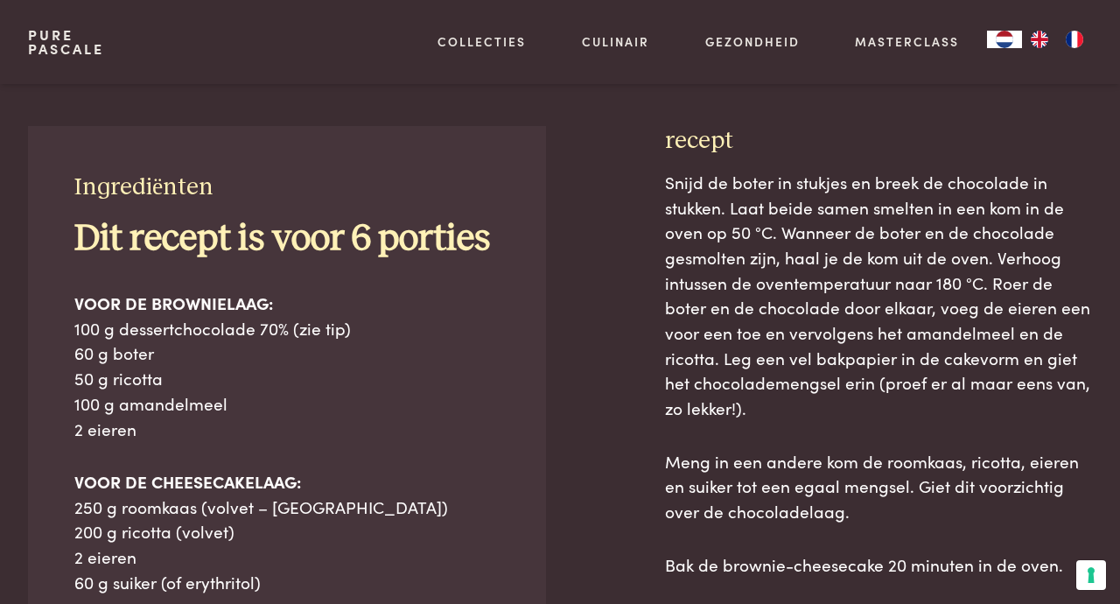
scroll to position [640, 0]
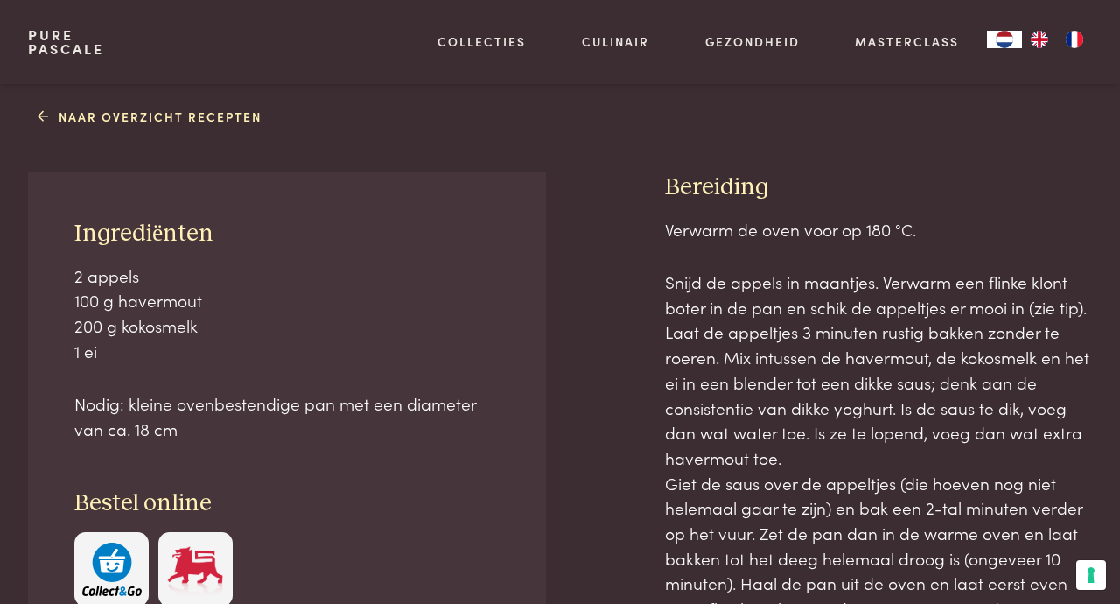
scroll to position [631, 0]
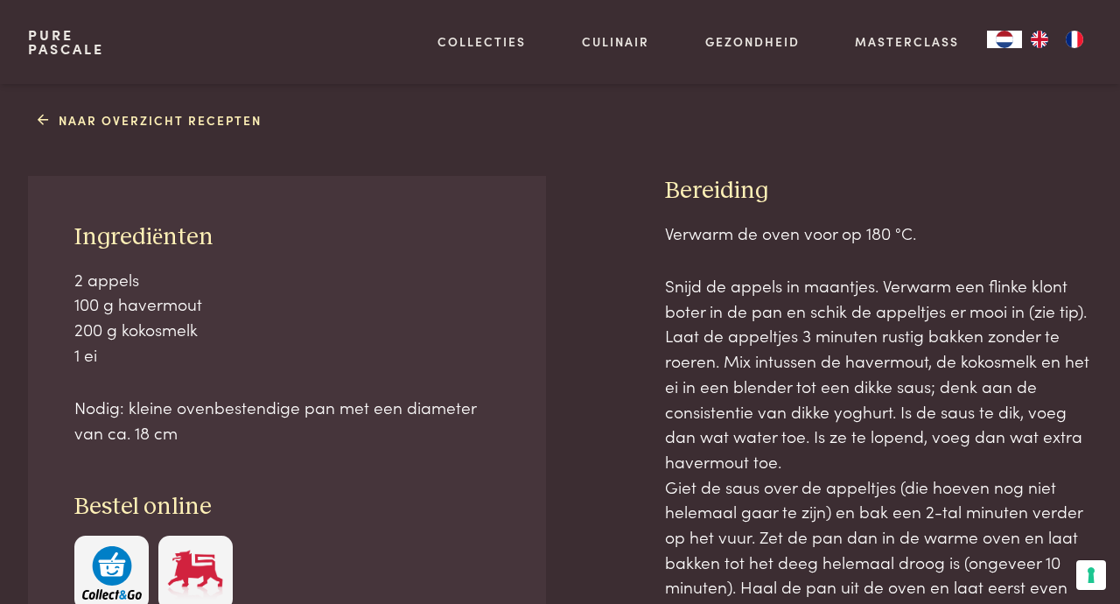
click at [3, 385] on div "Naar overzicht recepten Ingrediënten 2 appels 100 g havermout 200 g kokosmelk 1…" at bounding box center [560, 441] width 1120 height 673
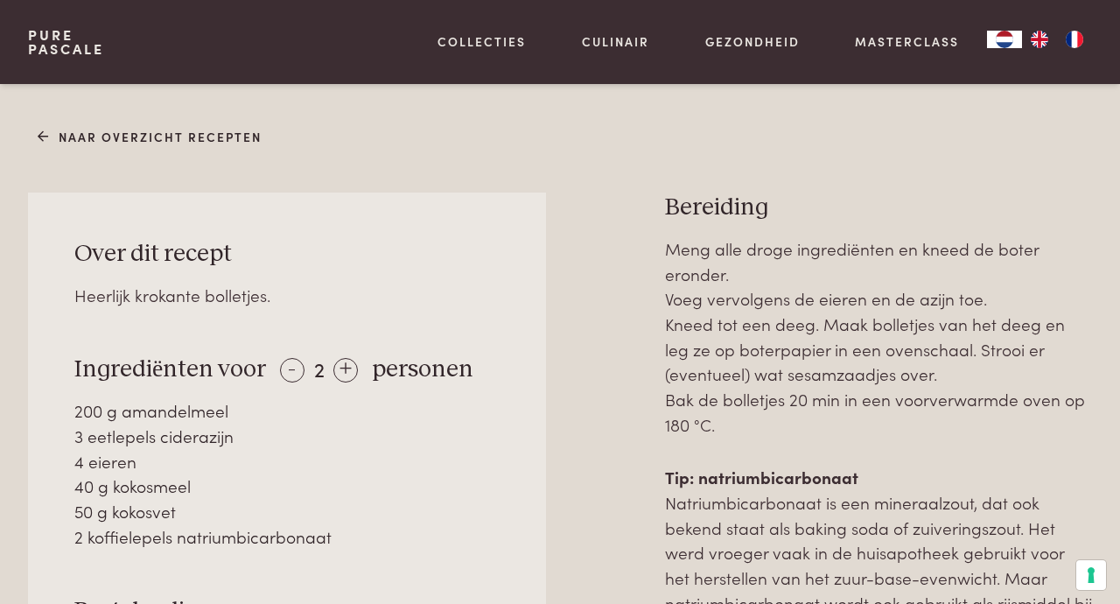
scroll to position [565, 0]
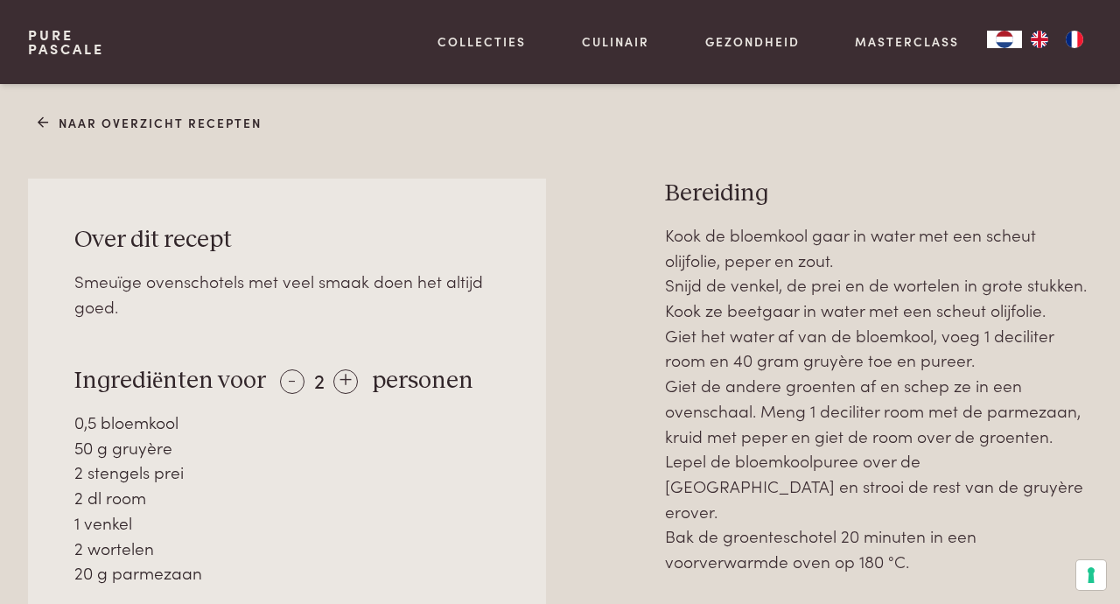
scroll to position [702, 0]
